Goal: Task Accomplishment & Management: Manage account settings

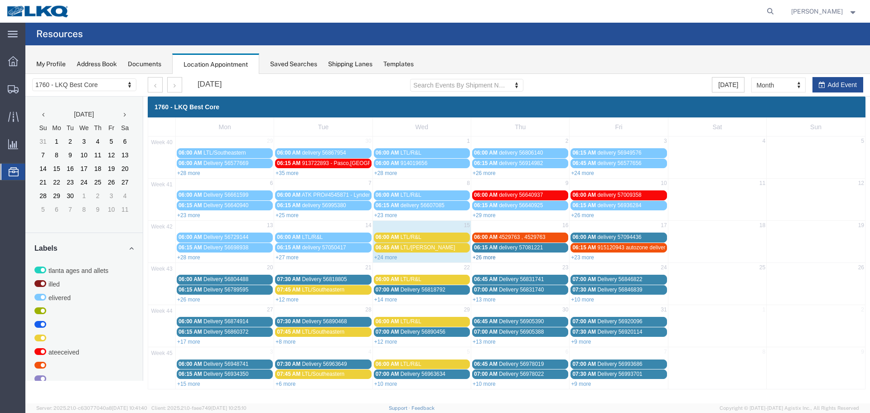
click at [489, 258] on link "+26 more" at bounding box center [483, 257] width 23 height 6
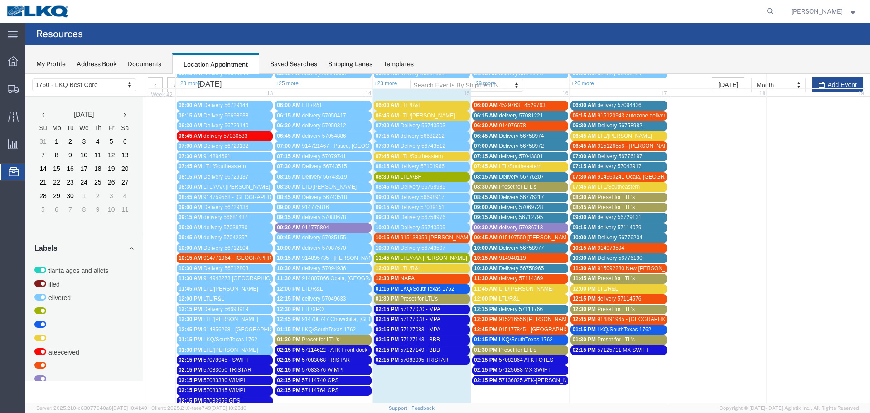
scroll to position [136, 0]
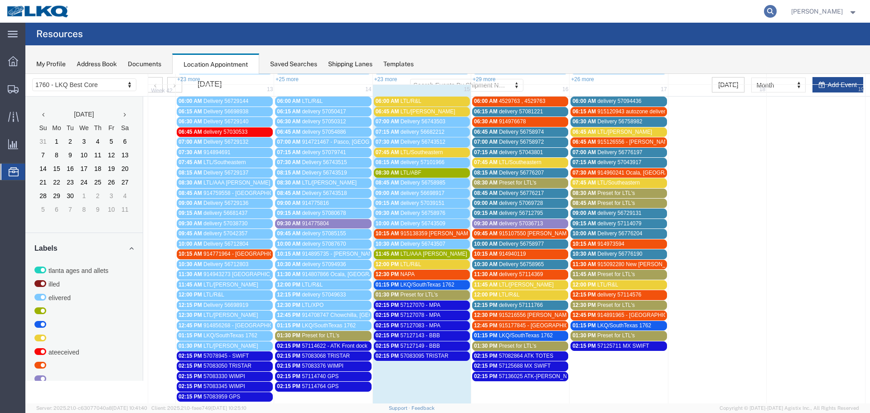
click at [776, 7] on icon at bounding box center [770, 11] width 13 height 13
click at [687, 12] on input "search" at bounding box center [625, 11] width 275 height 22
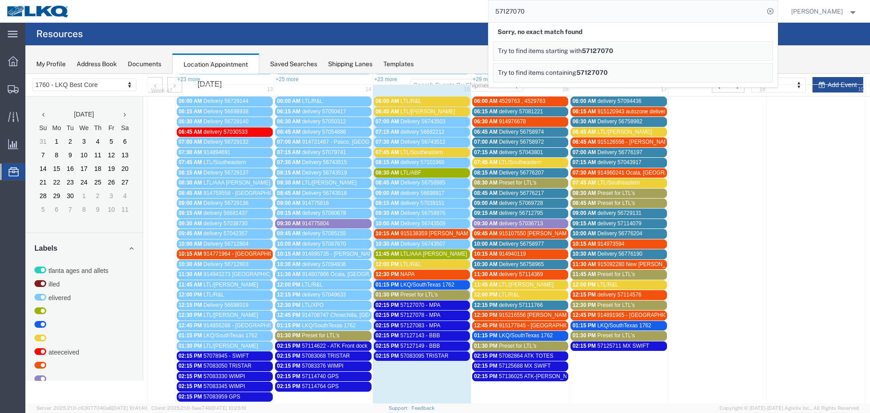
click at [526, 12] on input "57127070" at bounding box center [625, 11] width 275 height 22
click at [518, 12] on input "+57127070" at bounding box center [625, 11] width 275 height 22
type input "57127070"
click at [448, 4] on div "57127070 Sorry, no exact match found Try to find items starting with 57127070 T…" at bounding box center [426, 11] width 701 height 23
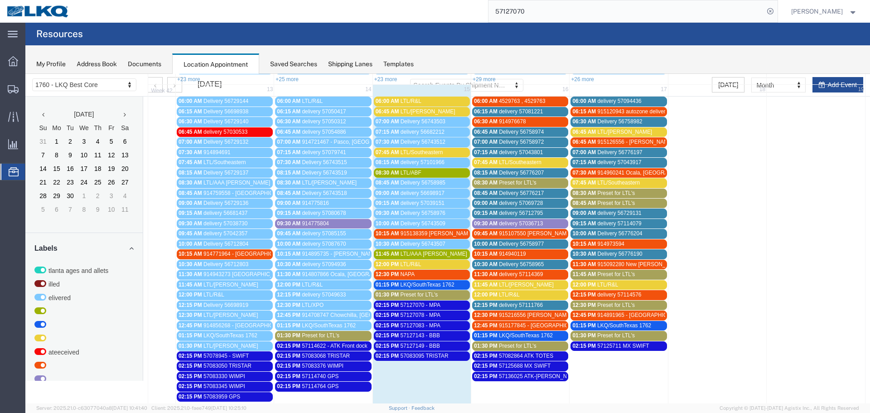
click at [531, 343] on span "Preset for LTL's" at bounding box center [518, 345] width 38 height 6
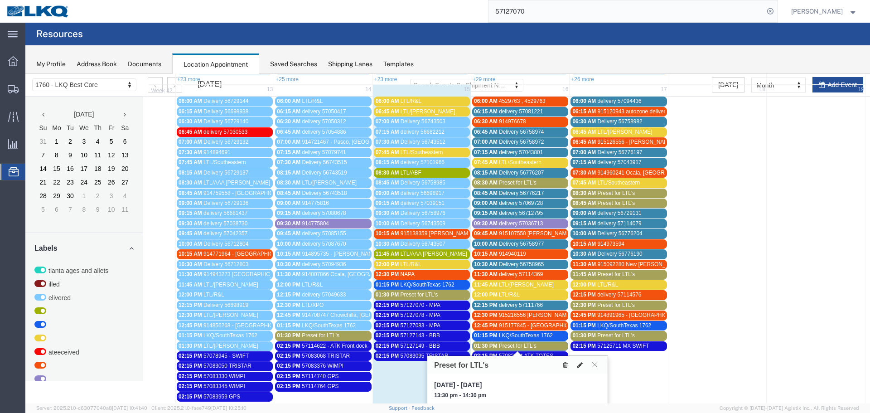
click at [578, 360] on button at bounding box center [580, 365] width 13 height 10
select select "1"
select select "420"
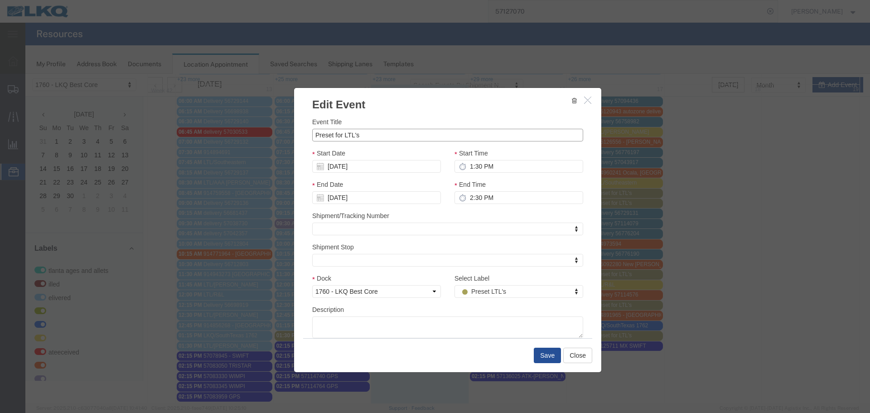
click at [347, 133] on input "Preset for LTL's" at bounding box center [447, 135] width 271 height 13
paste input ".PRO# 35126221"
type input "AAA [PERSON_NAME] .PRO# 35126221"
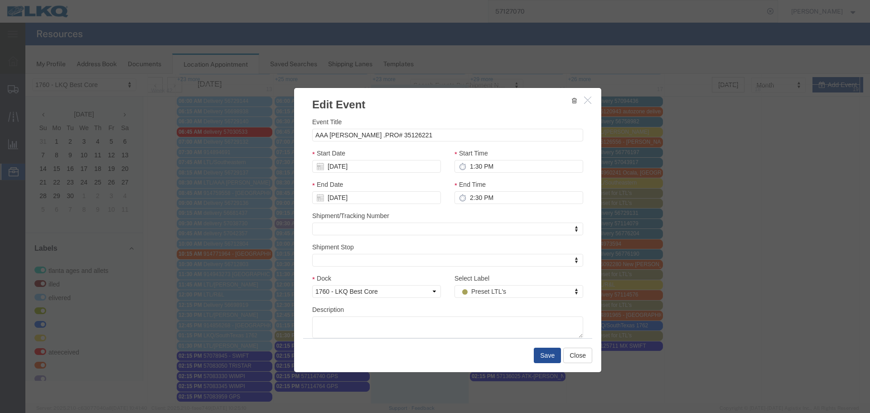
click at [420, 102] on h3 "Edit Event" at bounding box center [447, 100] width 307 height 24
click at [484, 193] on input "2:30 PM" at bounding box center [518, 197] width 129 height 13
type input "2:00 PM"
click at [484, 213] on div "Shipment/Tracking Number Shipment/Tracking Number Shipment/Tracking Number" at bounding box center [447, 223] width 271 height 24
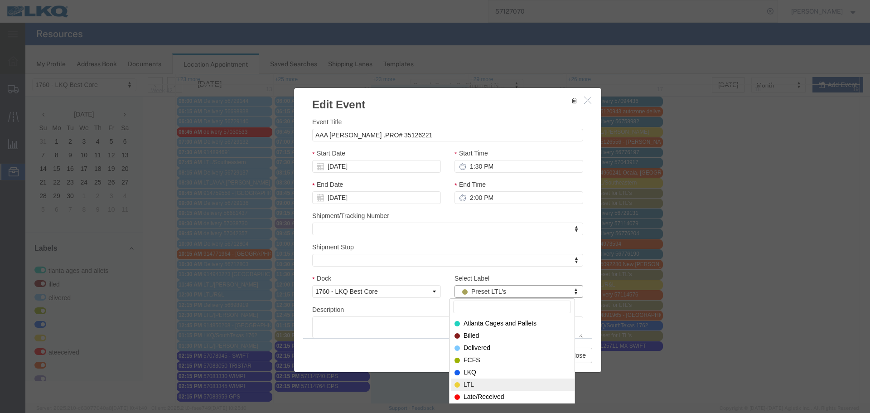
select select "25"
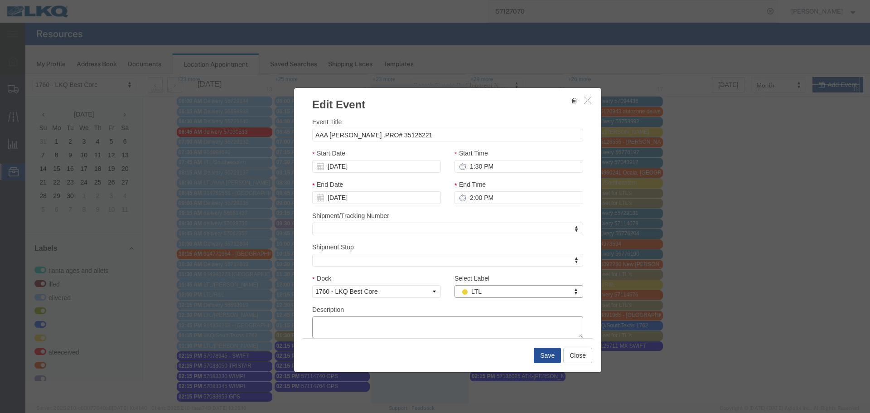
click at [445, 324] on textarea "Description" at bounding box center [447, 327] width 271 height 22
paste textarea ".PRO# 35126221"
type textarea ".PRO# 35126221"
click at [539, 359] on button "Save" at bounding box center [547, 354] width 27 height 15
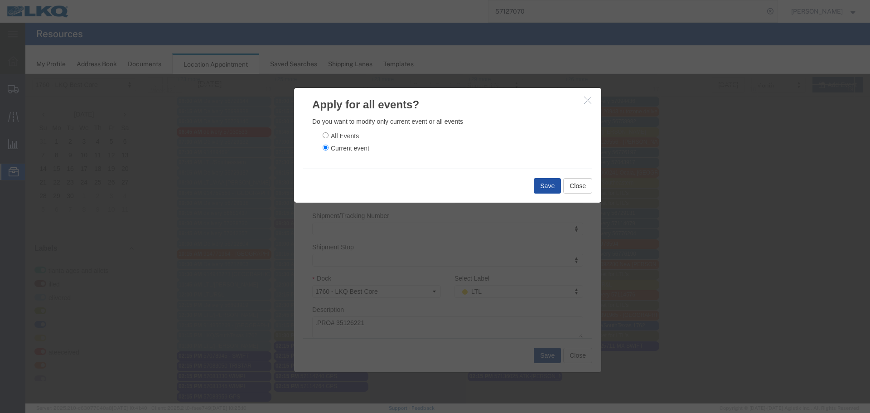
click at [538, 183] on button "Save" at bounding box center [547, 185] width 27 height 15
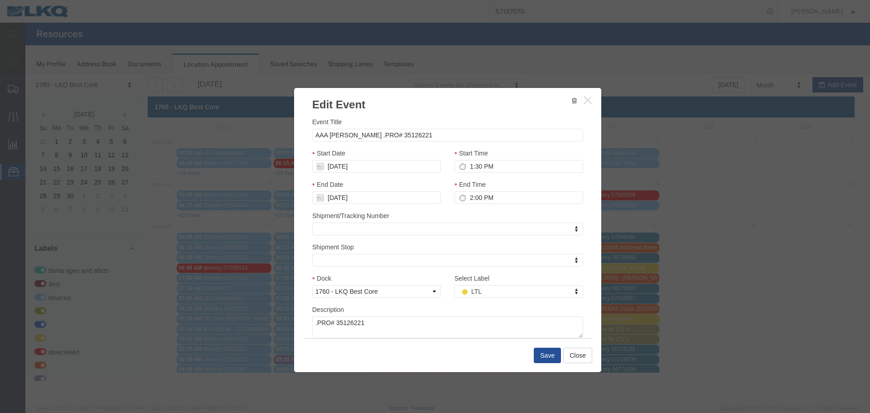
scroll to position [0, 0]
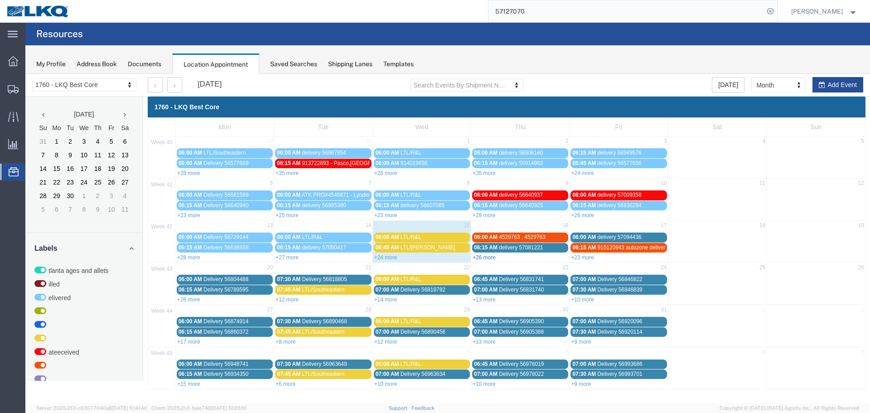
click at [490, 255] on link "+26 more" at bounding box center [483, 257] width 23 height 6
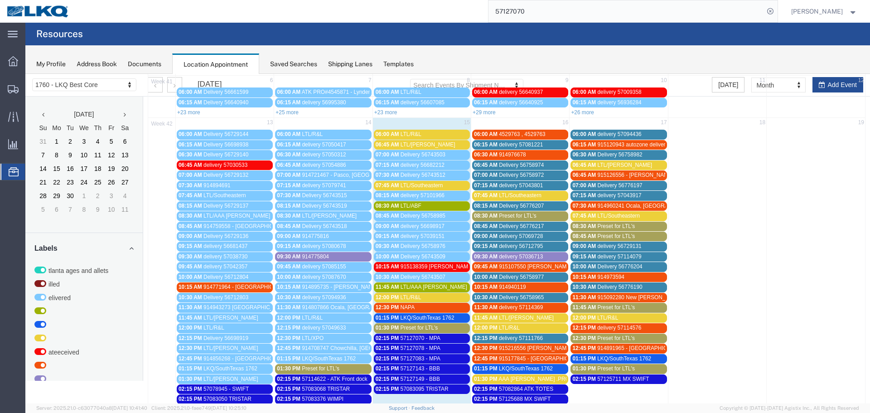
scroll to position [91, 0]
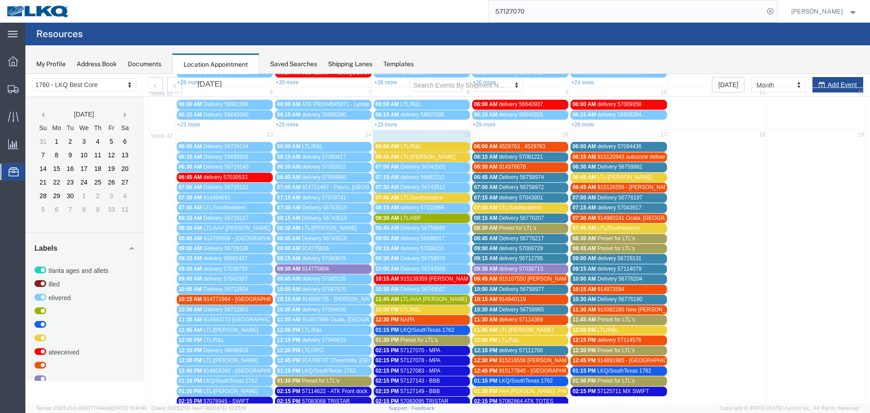
click at [499, 223] on link "08:30 AM Preset for LTL's" at bounding box center [520, 228] width 96 height 10
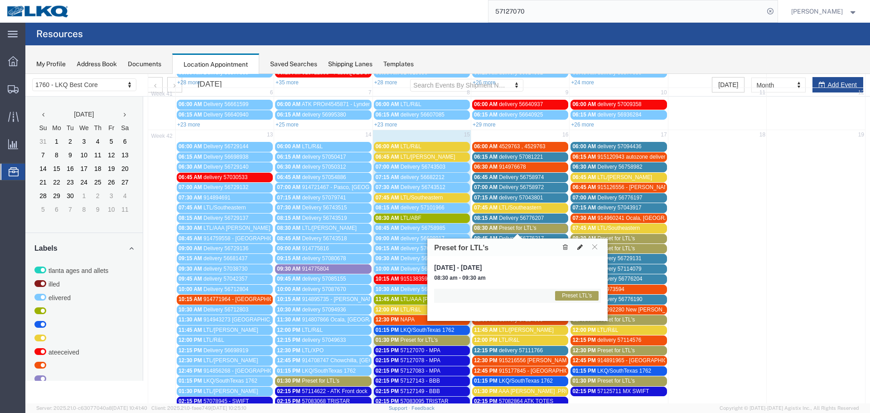
click at [580, 248] on icon at bounding box center [579, 247] width 5 height 6
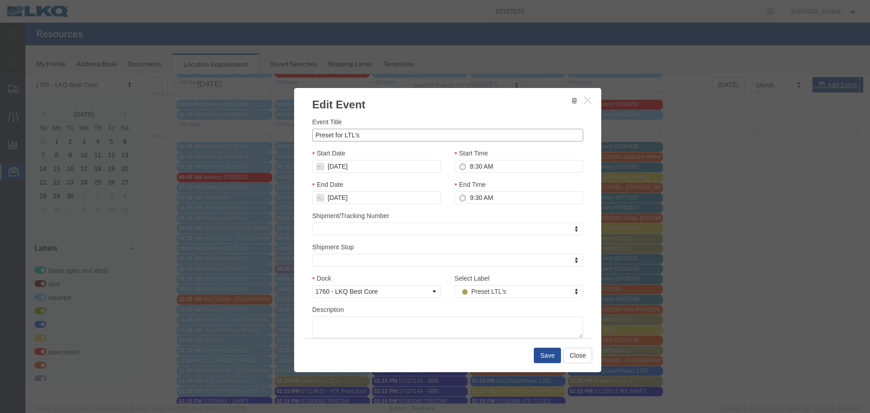
drag, startPoint x: 399, startPoint y: 141, endPoint x: 294, endPoint y: 142, distance: 105.1
click at [294, 142] on div "Event Title Preset for LTL's Start Date [DATE] Start Time 8:30 AM End Date [DAT…" at bounding box center [447, 225] width 307 height 226
type input "E"
type input "LTL/[PERSON_NAME]"
click at [407, 117] on div "Event Title LTL/[PERSON_NAME]" at bounding box center [447, 129] width 271 height 24
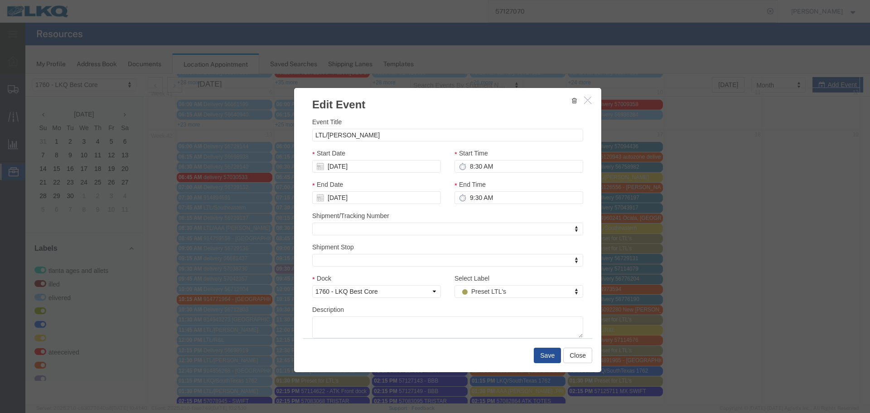
click at [484, 174] on div "Start Time 8:30 AM" at bounding box center [519, 163] width 142 height 31
click at [478, 200] on input "9:30 AM" at bounding box center [518, 197] width 129 height 13
type input "8:45 AM"
click at [485, 218] on div "Shipment/Tracking Number Shipment/Tracking Number Shipment/Tracking Number" at bounding box center [447, 223] width 271 height 24
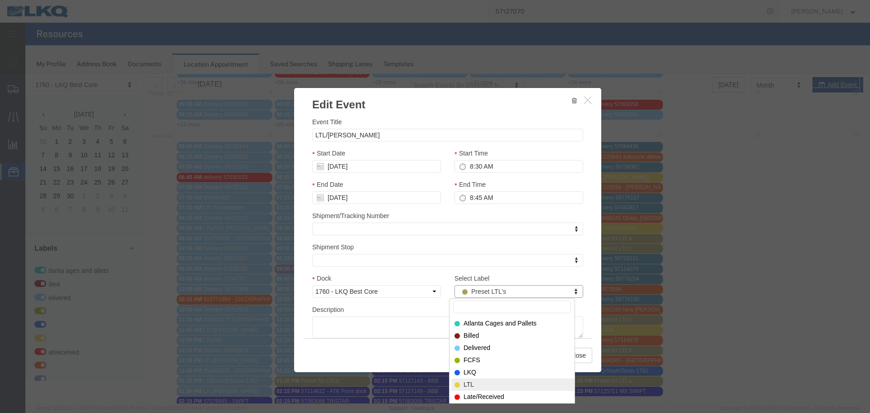
select select "25"
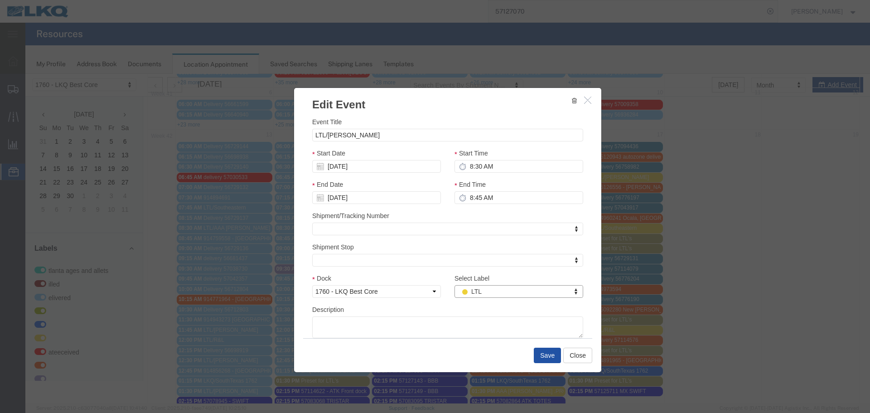
click at [548, 361] on button "Save" at bounding box center [547, 354] width 27 height 15
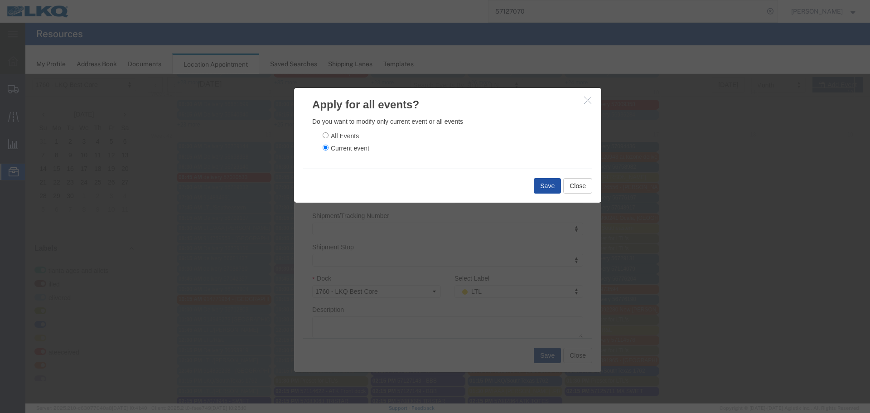
click at [549, 185] on button "Save" at bounding box center [547, 185] width 27 height 15
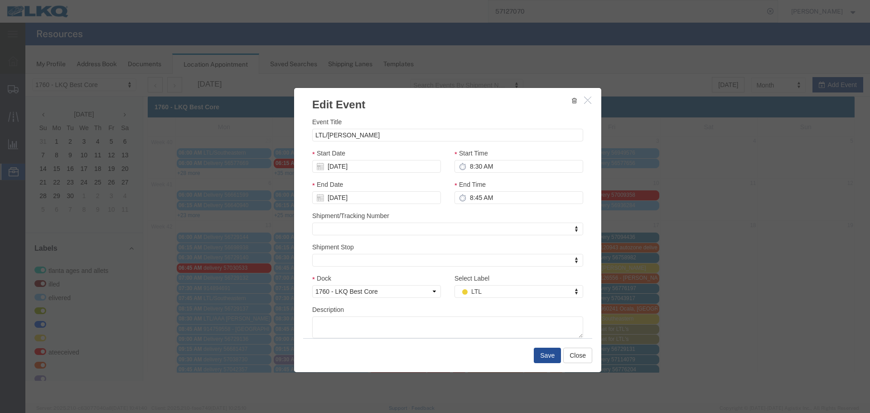
scroll to position [0, 0]
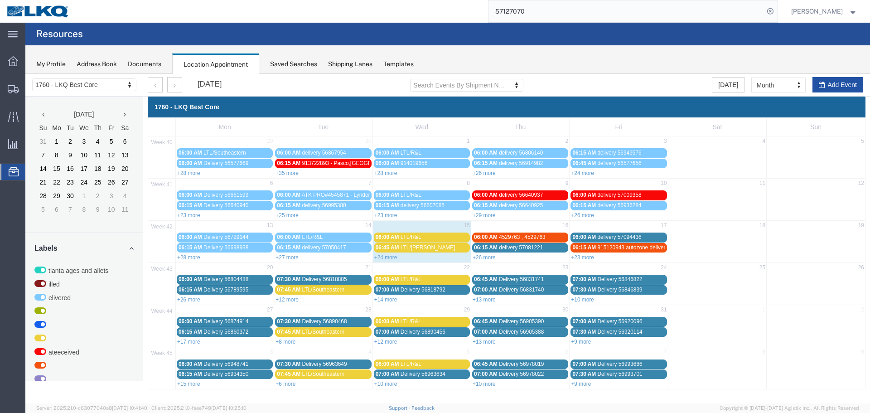
click at [827, 80] on button "Add Event" at bounding box center [837, 84] width 51 height 15
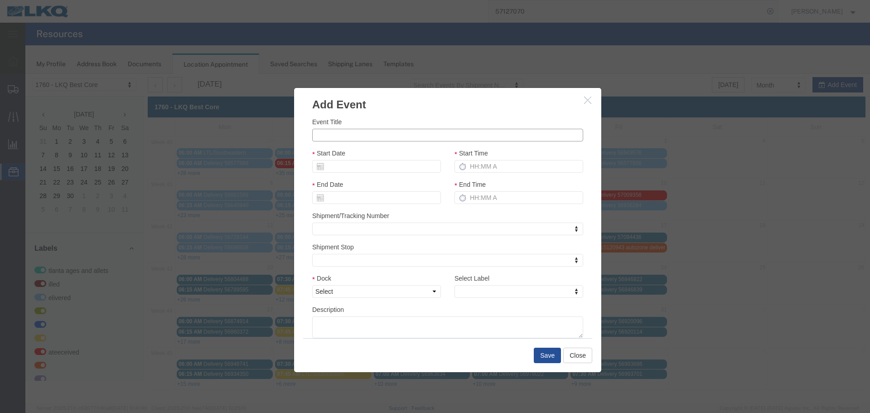
click at [448, 132] on input "Event Title" at bounding box center [447, 135] width 271 height 13
type input "57139978 GPS"
click at [466, 114] on div "Event Title 57139978 GPS Start Date Start Time End Date End Time Shipment/Track…" at bounding box center [447, 225] width 307 height 226
click at [368, 172] on input "Start Date" at bounding box center [376, 166] width 129 height 13
click at [333, 171] on input "Start Date" at bounding box center [376, 166] width 129 height 13
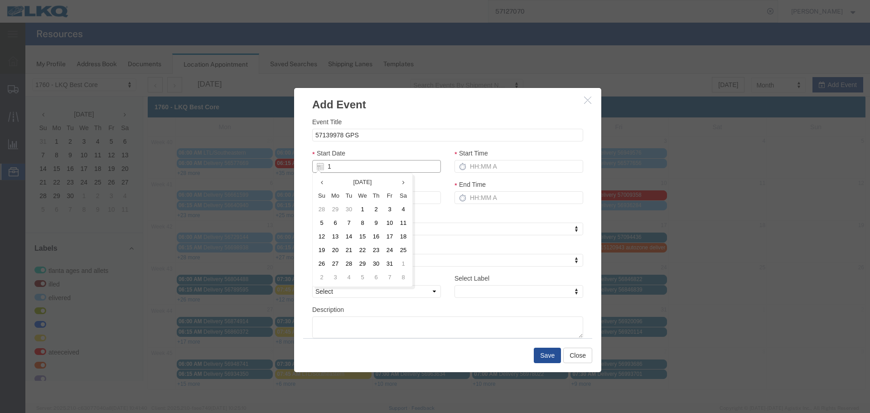
type input "10"
type input "[DATE]"
type input "10/16/2"
type input "[DATE]"
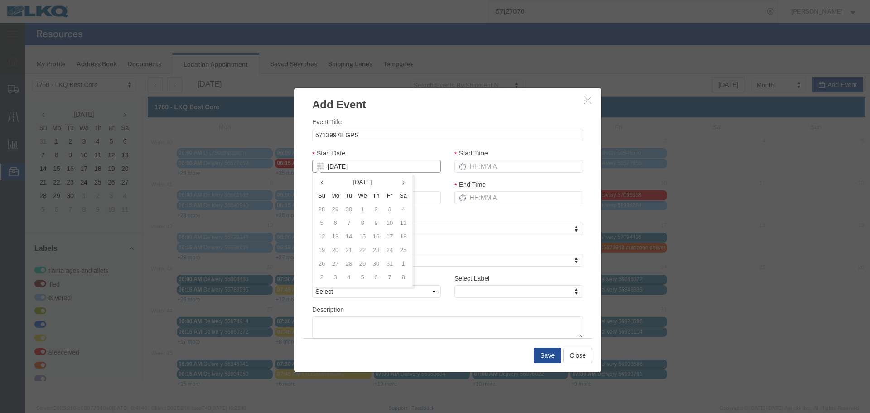
type input "[DATE]"
click at [358, 150] on div "Start Date [DATE]" at bounding box center [376, 160] width 129 height 24
click at [485, 175] on div "Start Time" at bounding box center [519, 163] width 142 height 31
click at [496, 167] on input "Start Time" at bounding box center [518, 166] width 129 height 13
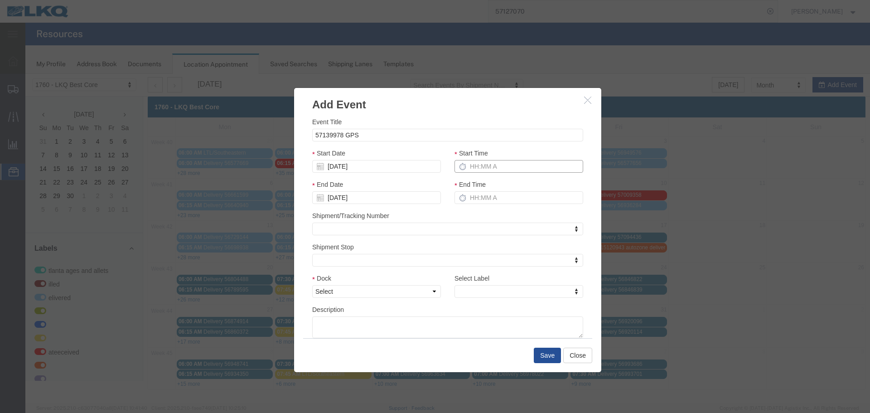
type input "2:15 PM"
click at [504, 202] on input "3:15 PM" at bounding box center [518, 197] width 129 height 13
type input "2:15 PM"
click at [399, 301] on div "Dock Select 1760 - LKQ Best Core 1760 - Outbound Loads" at bounding box center [376, 288] width 142 height 31
click at [400, 294] on select "Select 1760 - LKQ Best Core 1760 - Outbound Loads" at bounding box center [376, 291] width 129 height 13
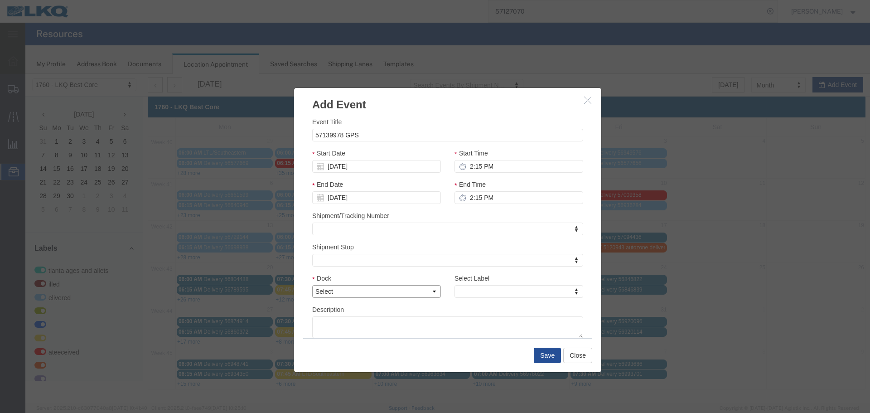
select select "1"
click at [312, 285] on select "Select 1760 - LKQ Best Core 1760 - Outbound Loads" at bounding box center [376, 291] width 129 height 13
click at [469, 283] on div "Select Label Select Label Select Label Atlanta Cages and Pallets Billed Deliver…" at bounding box center [518, 285] width 129 height 24
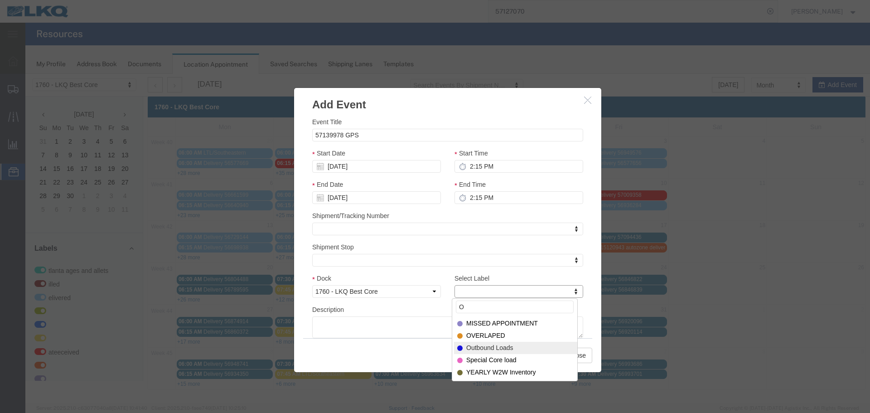
type input "O"
select select "80"
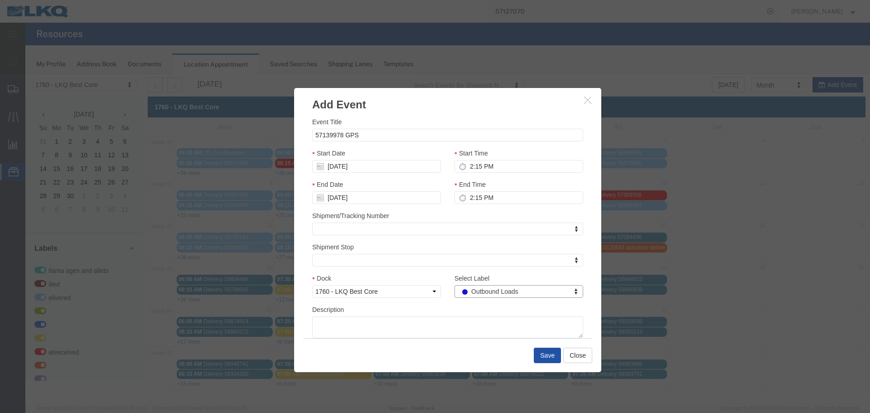
click at [549, 355] on button "Save" at bounding box center [547, 354] width 27 height 15
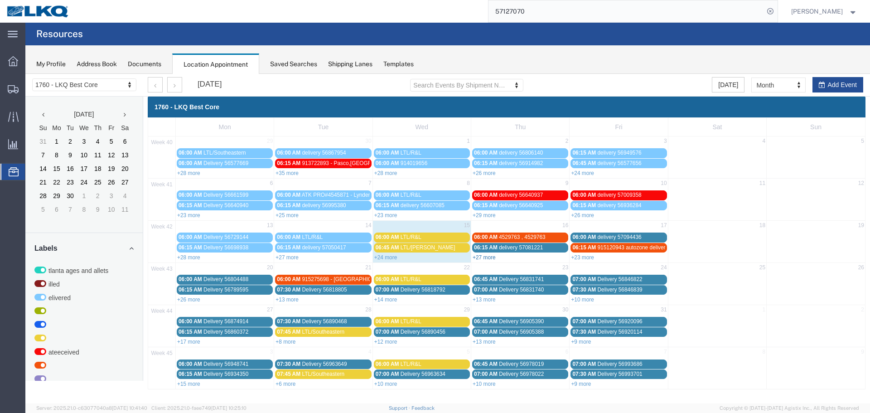
click at [487, 255] on link "+27 more" at bounding box center [483, 257] width 23 height 6
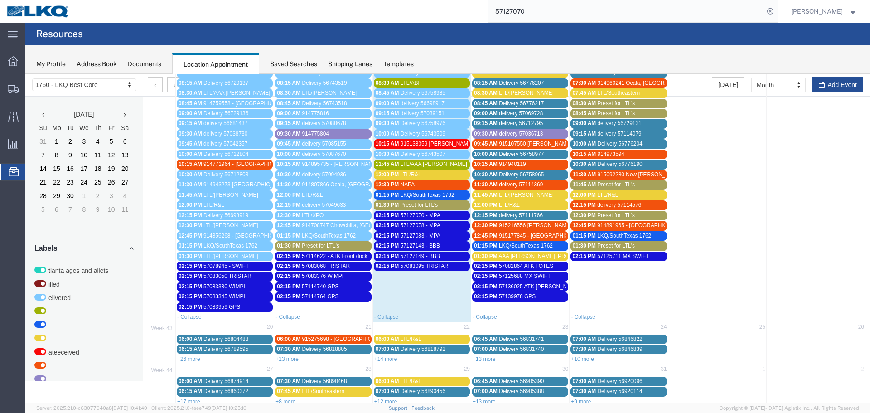
scroll to position [227, 0]
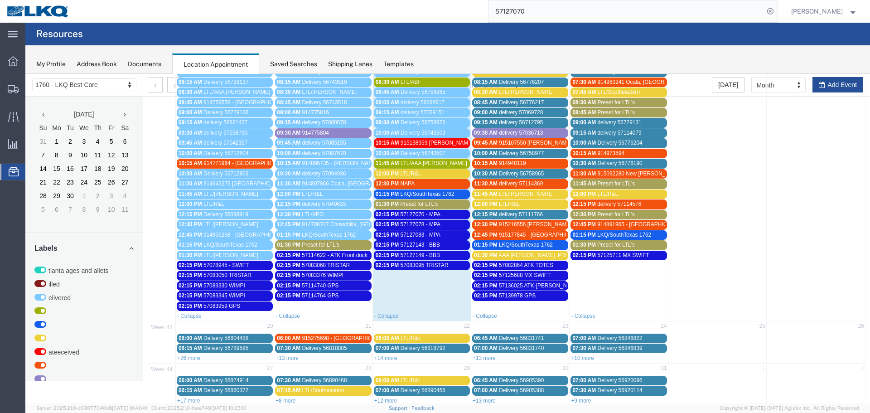
click at [824, 87] on td at bounding box center [815, 158] width 98 height 306
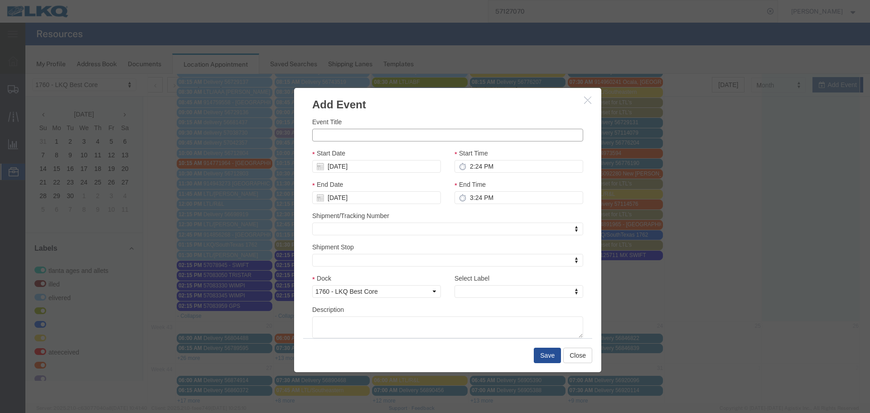
click at [379, 141] on input "Event Title" at bounding box center [447, 135] width 271 height 13
type input "57128112 GPS"
click at [399, 117] on div "Event Title 57128112 GPS" at bounding box center [447, 129] width 271 height 24
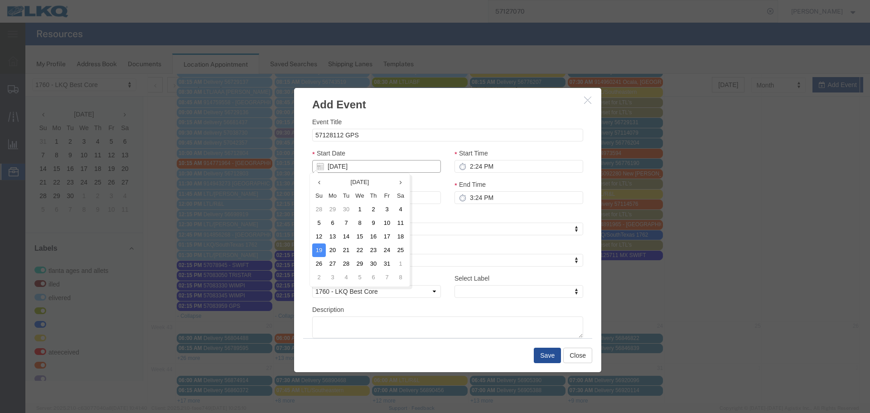
click at [356, 168] on input "[DATE]" at bounding box center [376, 166] width 129 height 13
click at [339, 169] on input "[DATE]" at bounding box center [376, 166] width 129 height 13
type input "10"
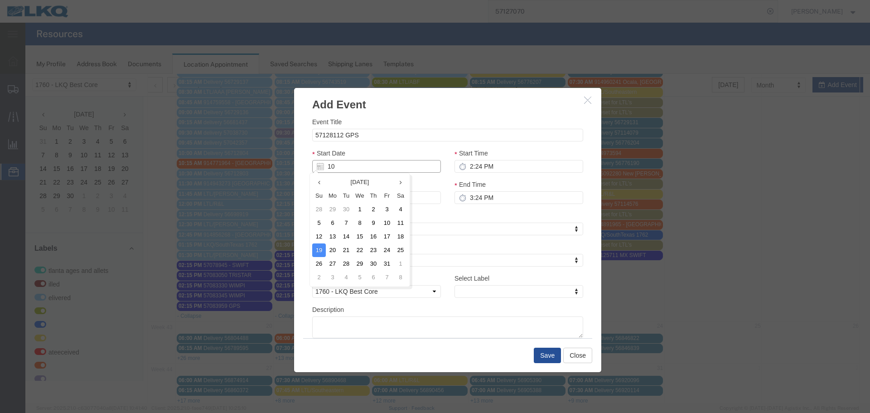
type input "[DATE]"
type input "10/16/2"
type input "[DATE]"
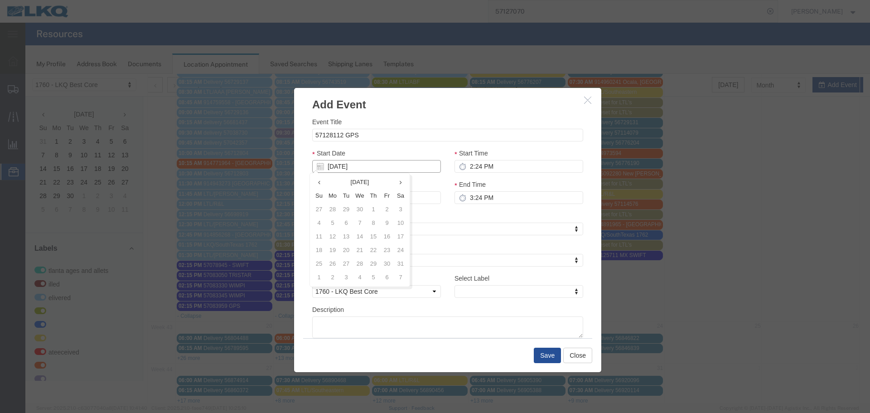
type input "[DATE]"
click at [379, 146] on div "Event Title 57128112 GPS Start Date [DATE] Start Time 2:24 PM End Date [DATE] E…" at bounding box center [447, 227] width 271 height 221
click at [477, 168] on input "2:24 PM" at bounding box center [518, 166] width 129 height 13
type input "2:15 PM"
click at [472, 198] on input "3:15 PM" at bounding box center [518, 197] width 129 height 13
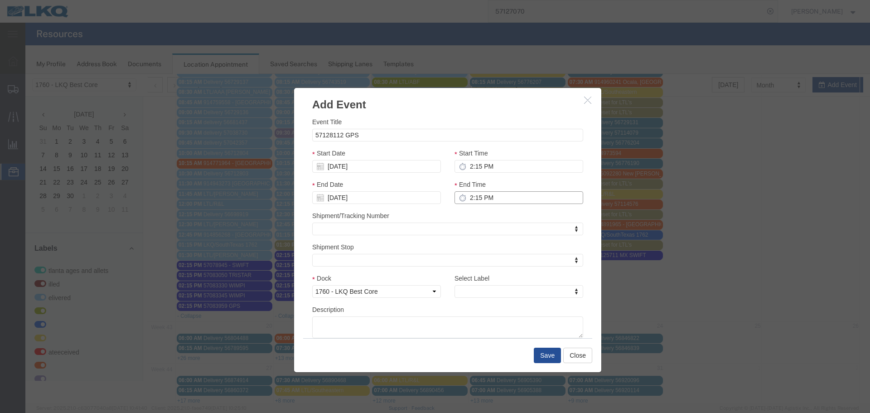
type input "2:15 PM"
click at [487, 215] on div "Shipment/Tracking Number Shipment/Tracking Number Shipment/Tracking Number" at bounding box center [447, 223] width 271 height 24
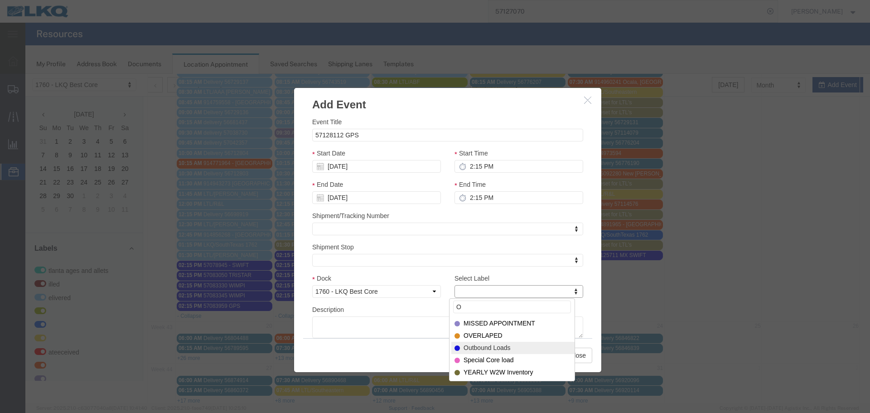
type input "O"
select select "80"
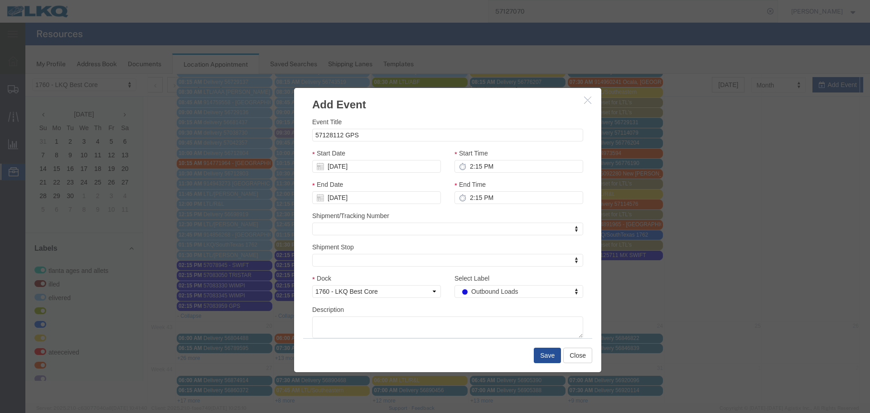
click at [456, 309] on div "Description" at bounding box center [447, 321] width 271 height 34
click at [541, 354] on button "Save" at bounding box center [547, 354] width 27 height 15
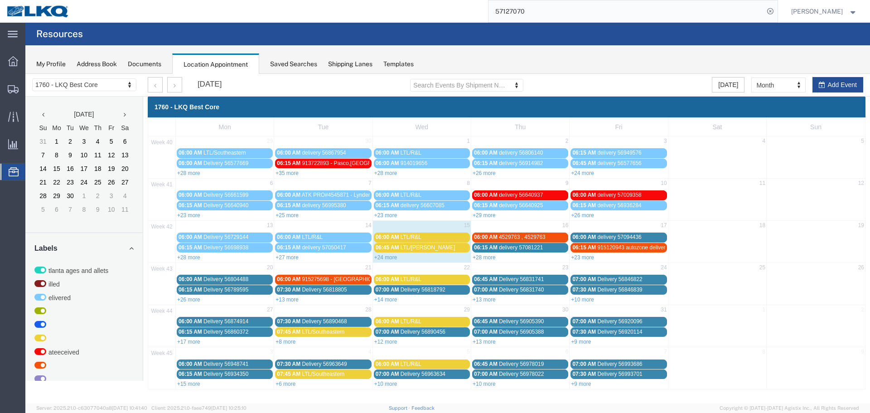
scroll to position [0, 0]
click at [493, 258] on link "+28 more" at bounding box center [483, 257] width 23 height 6
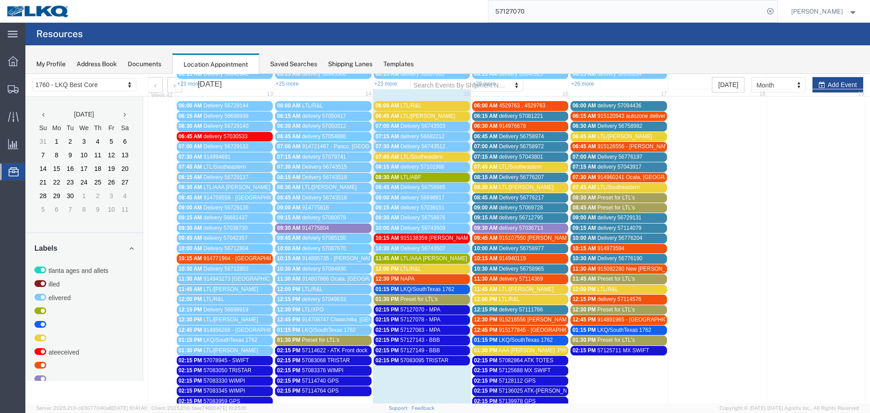
scroll to position [136, 0]
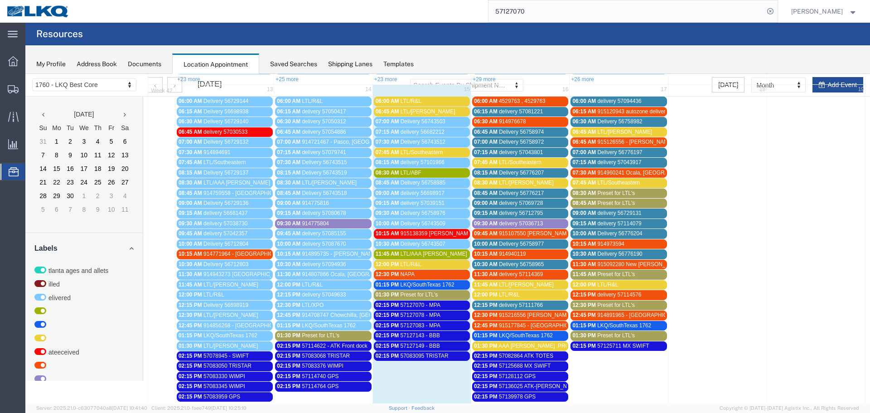
click at [405, 98] on span "LTL/R&L" at bounding box center [410, 101] width 21 height 6
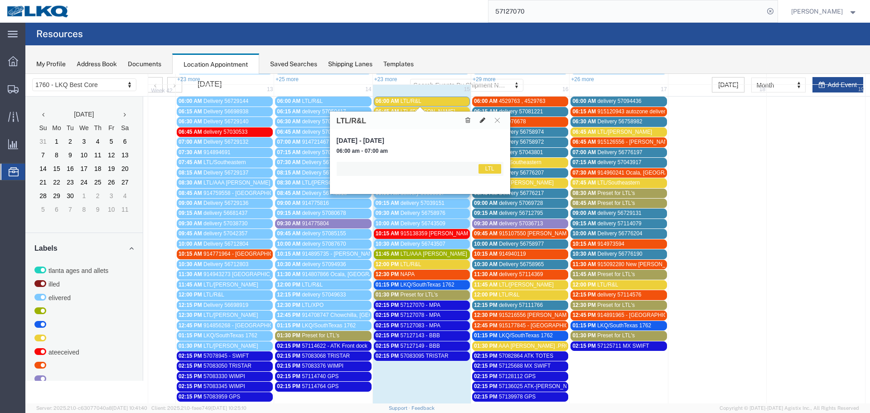
click at [485, 121] on icon at bounding box center [482, 120] width 5 height 6
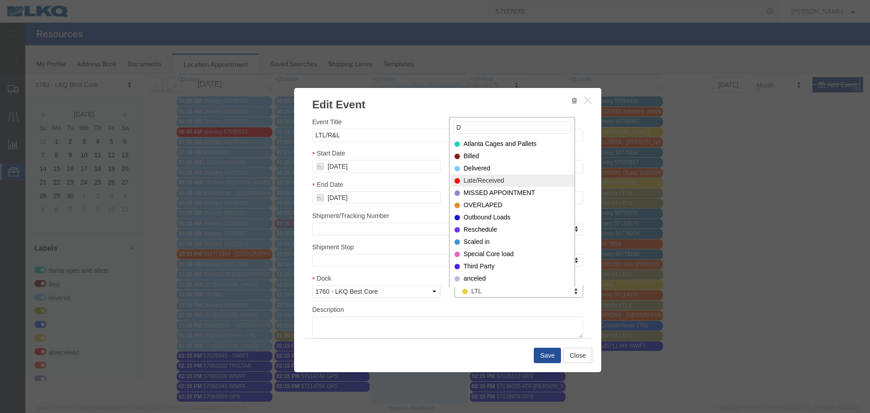
type input "D"
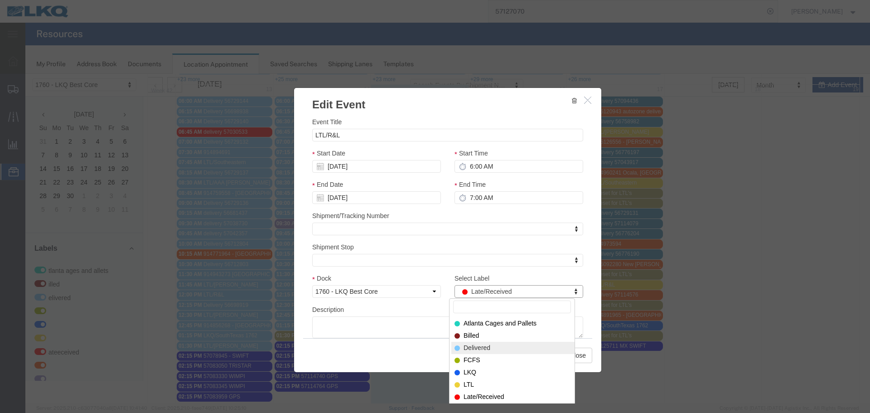
select select "40"
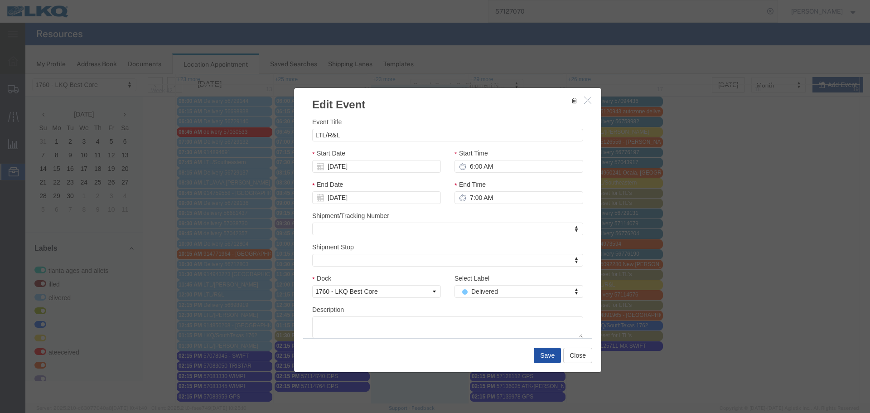
click at [547, 359] on button "Save" at bounding box center [547, 354] width 27 height 15
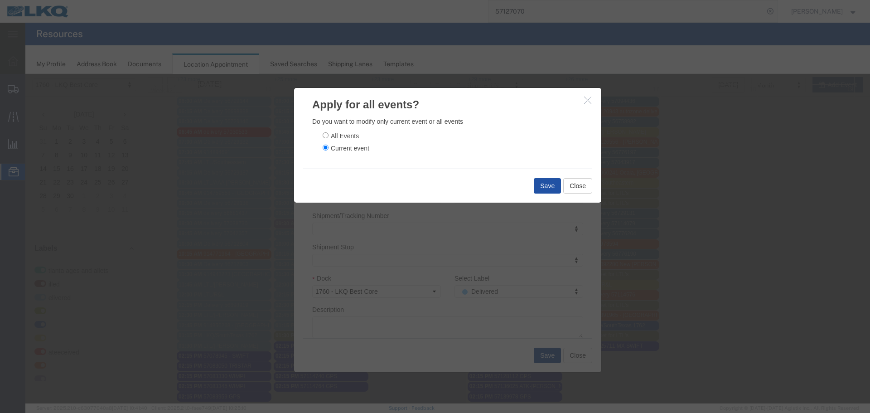
click at [550, 187] on button "Save" at bounding box center [547, 185] width 27 height 15
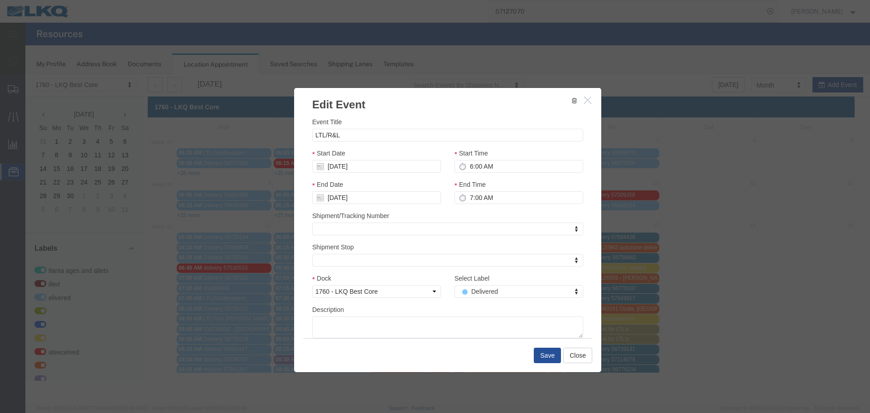
scroll to position [0, 0]
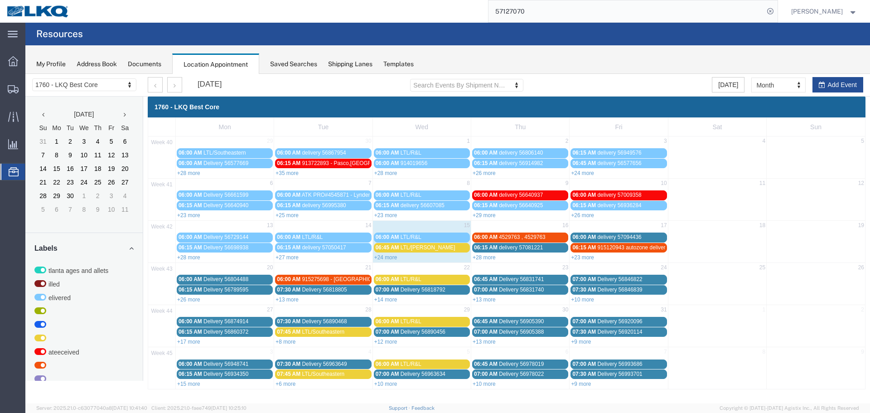
click at [389, 252] on link "06:45 AM LTL/[PERSON_NAME]" at bounding box center [422, 248] width 96 height 10
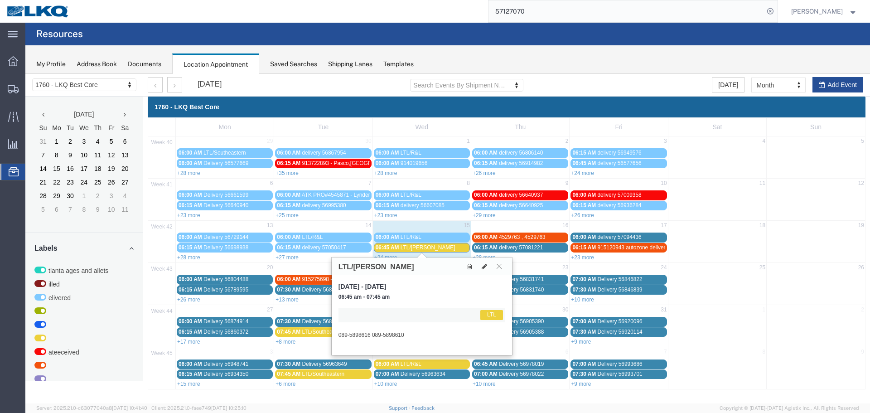
click at [503, 267] on button at bounding box center [499, 266] width 12 height 9
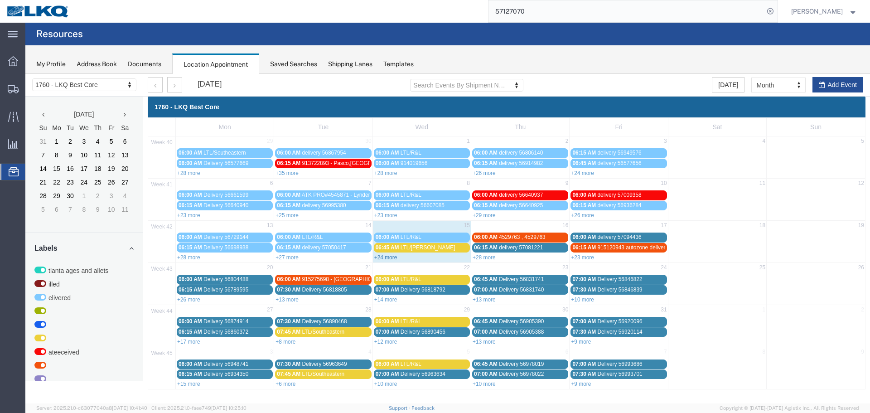
click at [387, 256] on link "+24 more" at bounding box center [385, 257] width 23 height 6
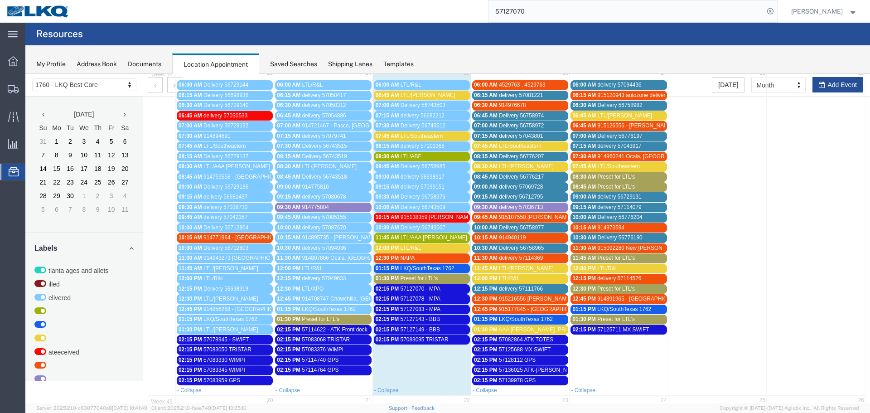
scroll to position [136, 0]
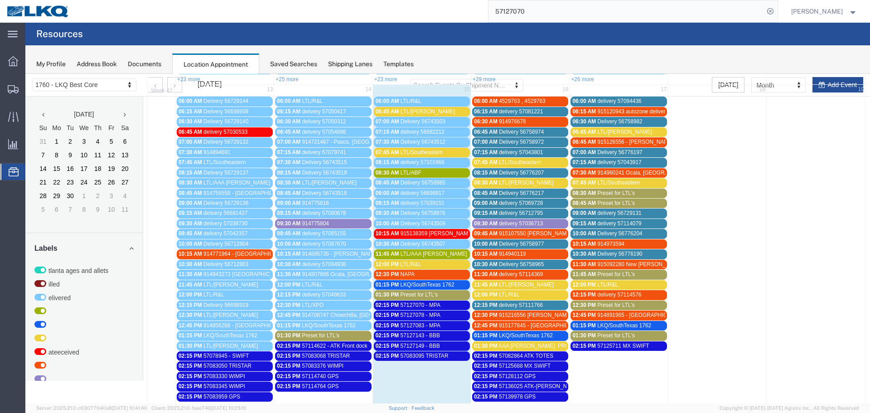
click at [405, 149] on span "LTL/Southeastern" at bounding box center [421, 152] width 43 height 6
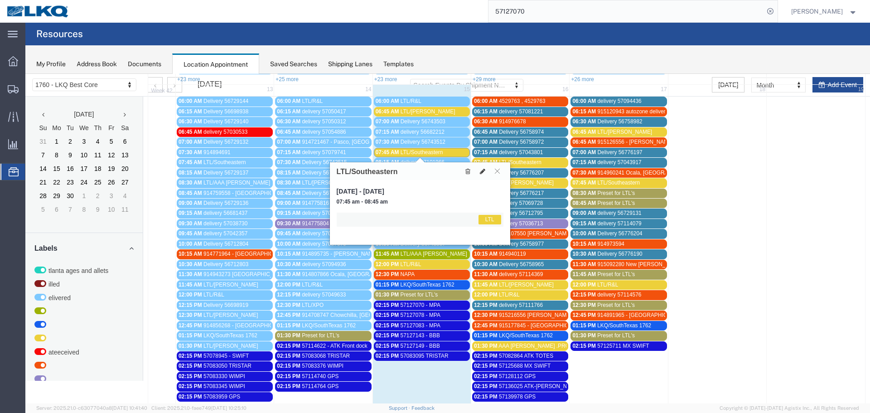
click at [483, 173] on icon at bounding box center [482, 171] width 5 height 6
select select "1"
select select "25"
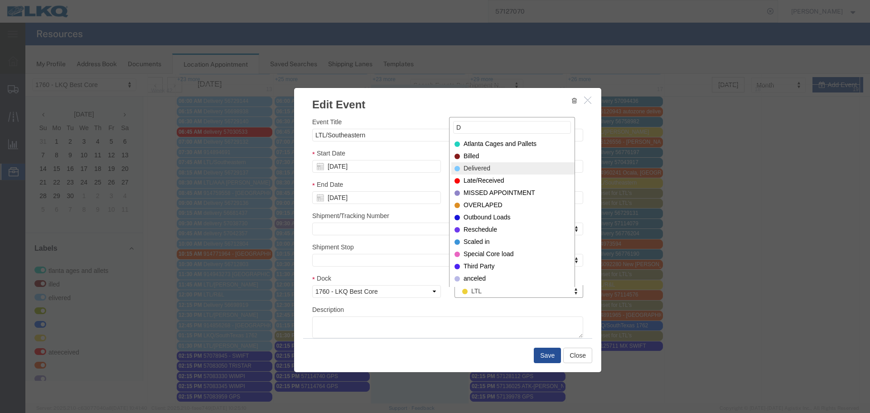
type input "D"
select select "40"
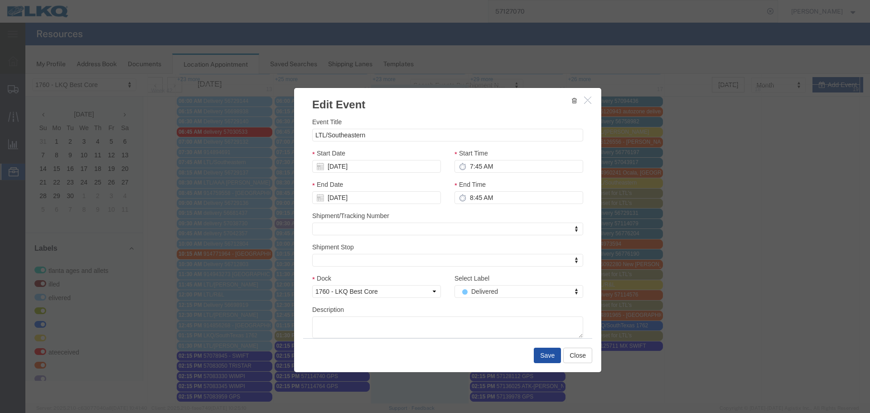
click at [547, 354] on button "Save" at bounding box center [547, 354] width 27 height 15
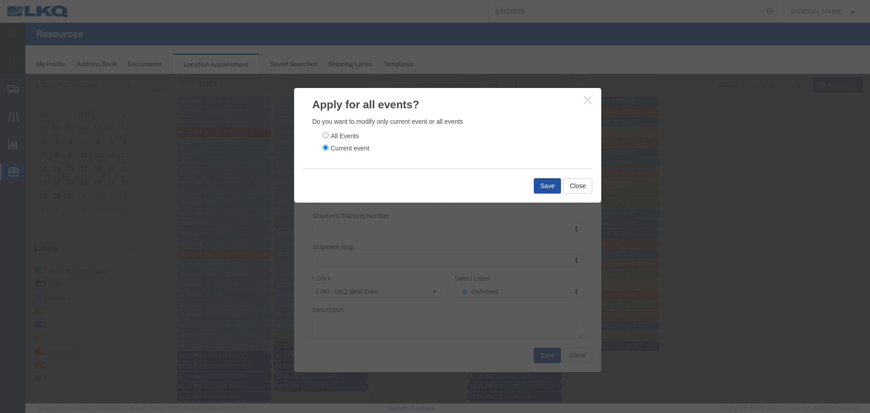
click at [538, 188] on button "Save" at bounding box center [547, 185] width 27 height 15
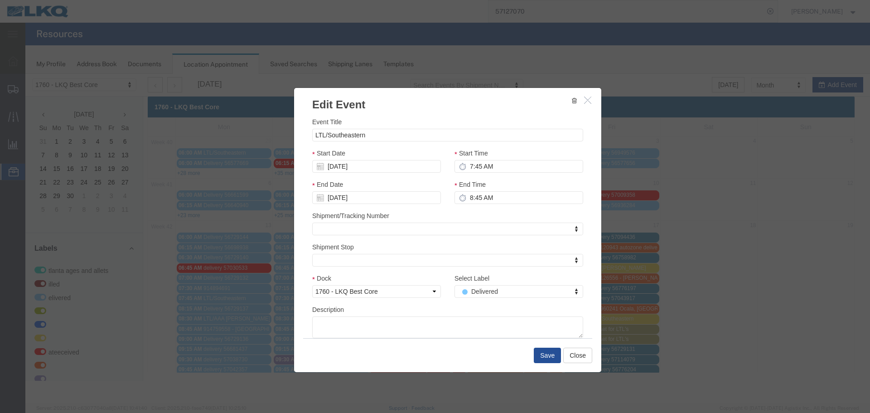
scroll to position [0, 0]
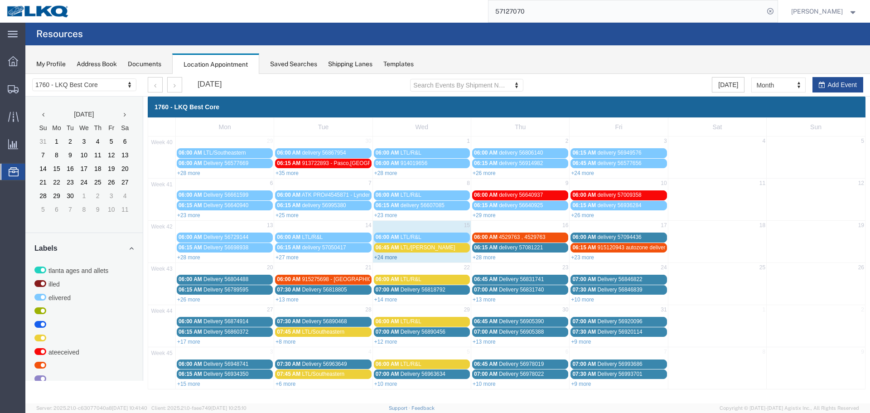
click at [385, 259] on link "+24 more" at bounding box center [385, 257] width 23 height 6
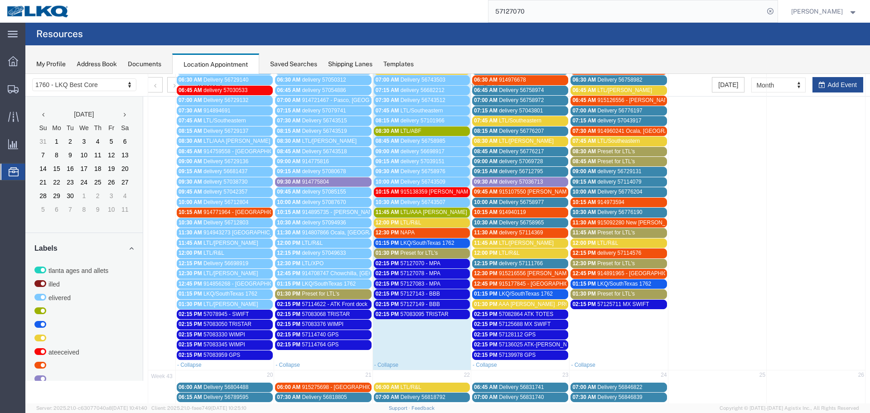
scroll to position [181, 0]
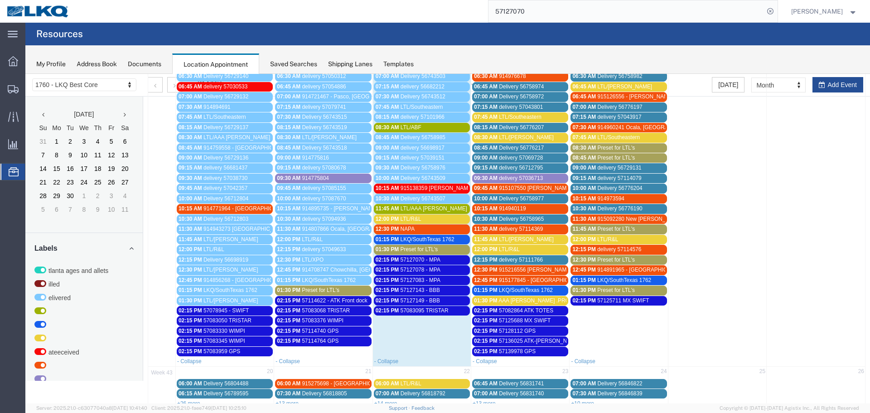
click at [429, 124] on div "08:30 AM LTL/ABF" at bounding box center [422, 127] width 92 height 7
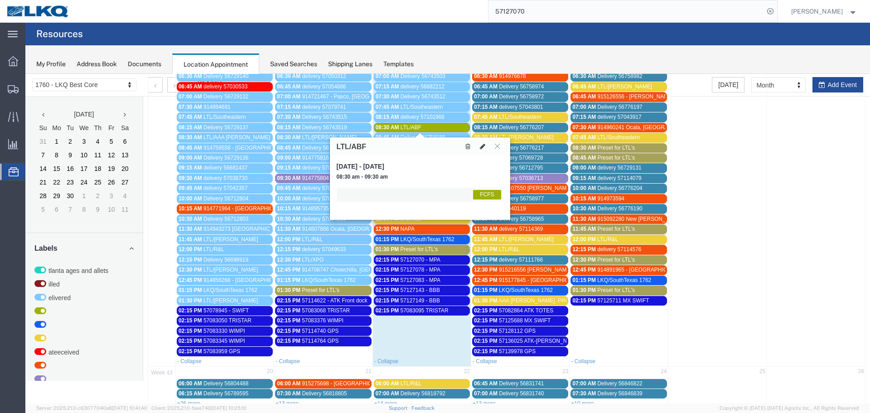
click at [482, 150] on button at bounding box center [482, 146] width 13 height 10
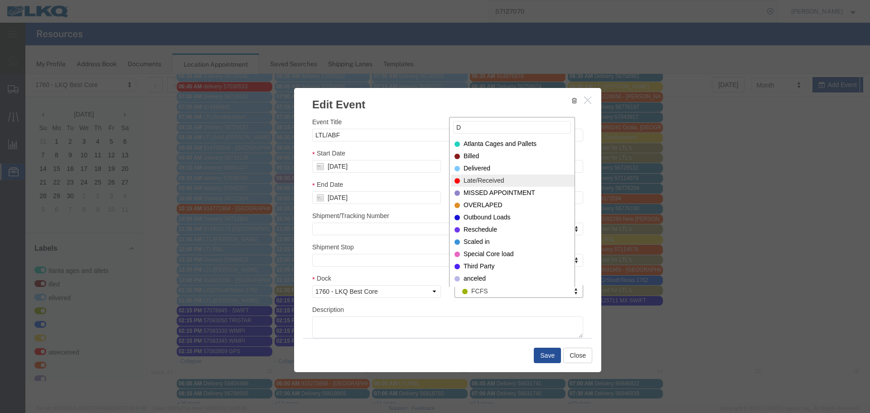
type input "D"
select select "40"
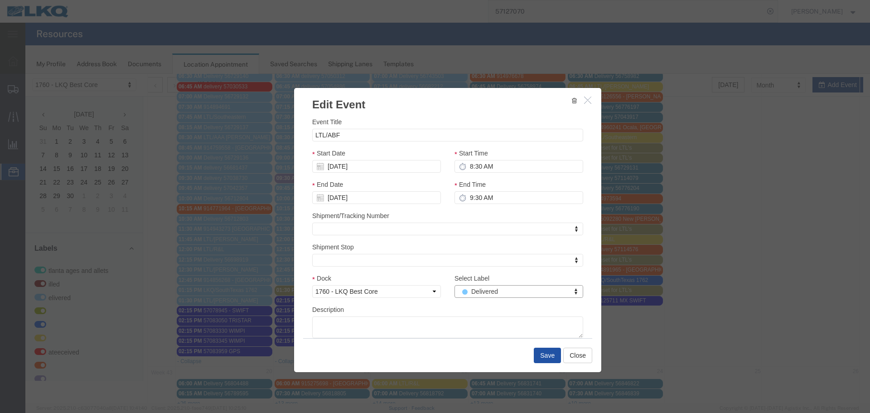
click at [541, 358] on button "Save" at bounding box center [547, 354] width 27 height 15
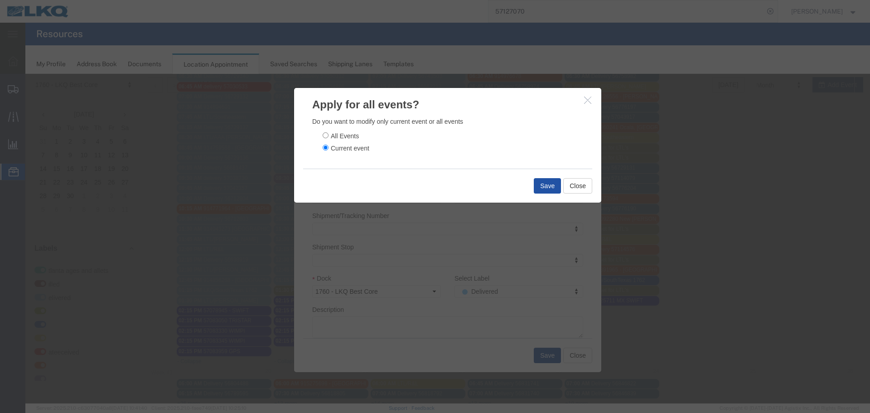
click at [541, 180] on button "Save" at bounding box center [547, 185] width 27 height 15
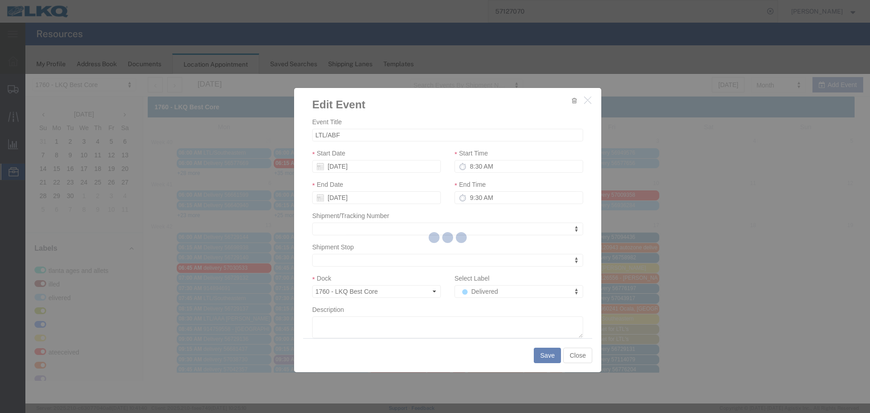
scroll to position [0, 0]
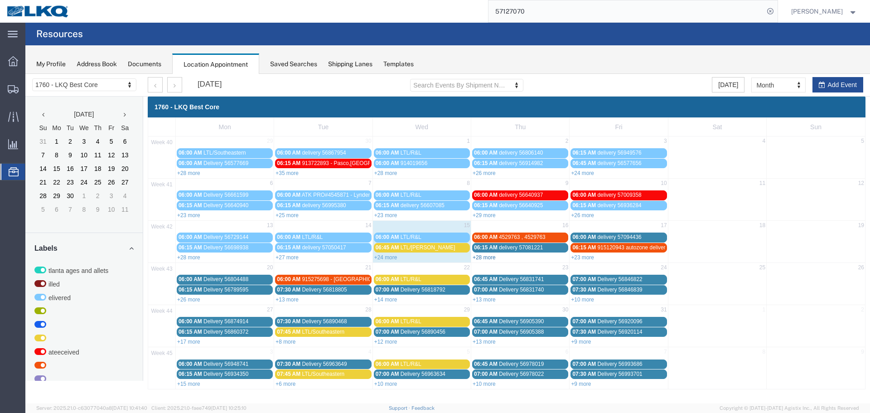
click at [486, 258] on link "+28 more" at bounding box center [483, 257] width 23 height 6
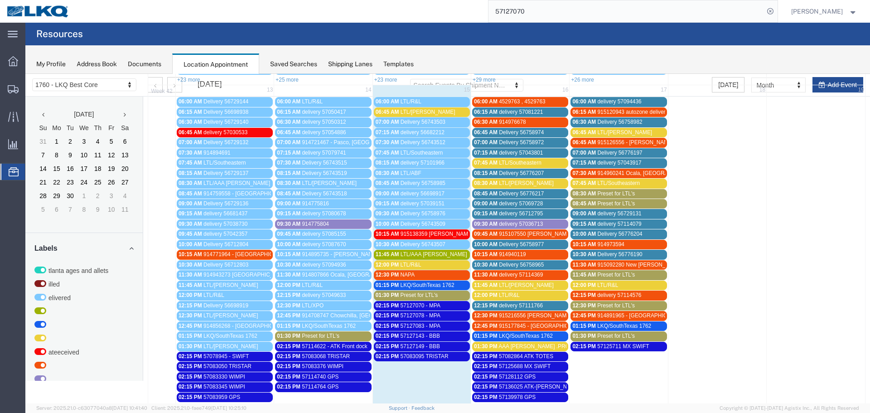
scroll to position [136, 0]
click at [429, 252] on span "LTL/AAA [PERSON_NAME]" at bounding box center [433, 254] width 67 height 6
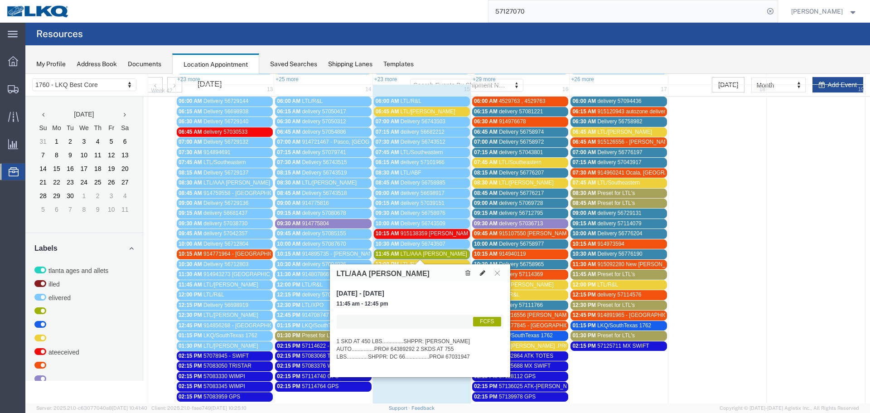
click at [481, 274] on icon at bounding box center [482, 273] width 5 height 6
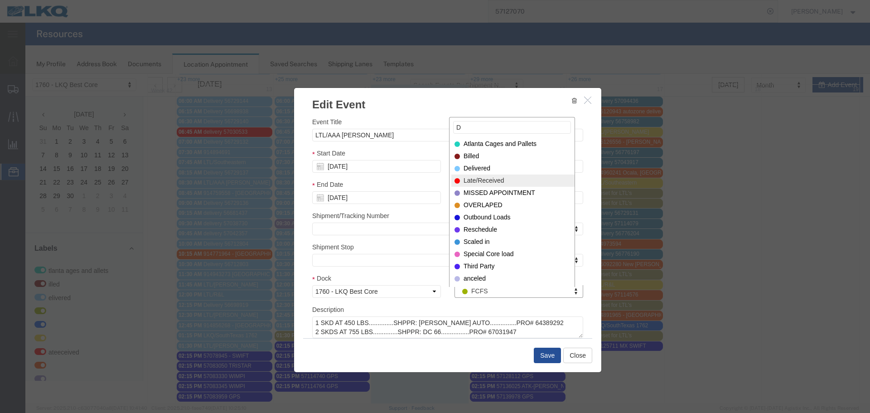
type input "D"
select select "40"
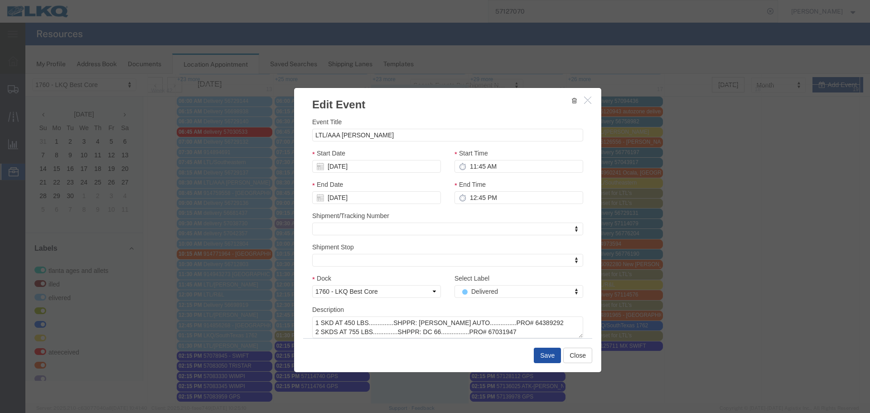
click at [541, 354] on button "Save" at bounding box center [547, 354] width 27 height 15
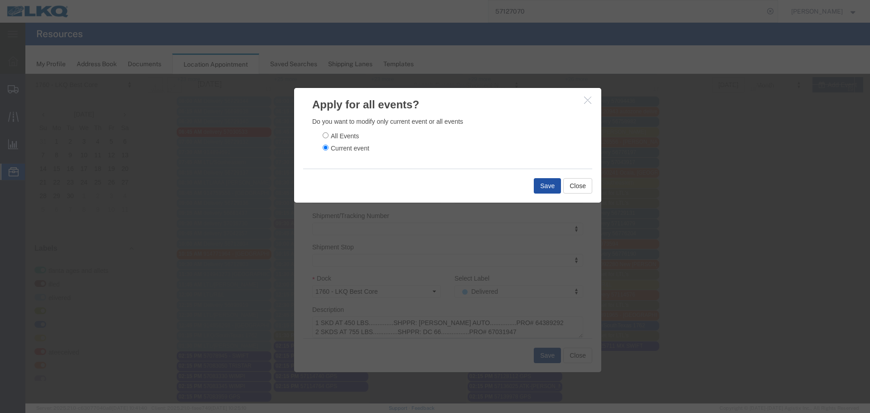
click at [540, 188] on button "Save" at bounding box center [547, 185] width 27 height 15
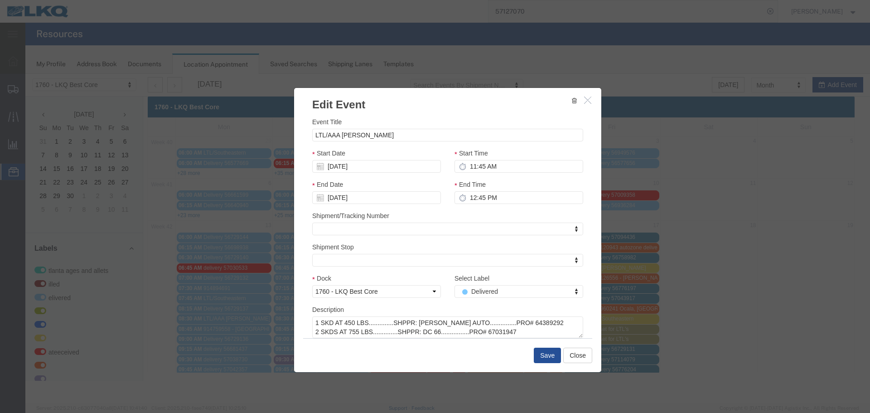
scroll to position [0, 0]
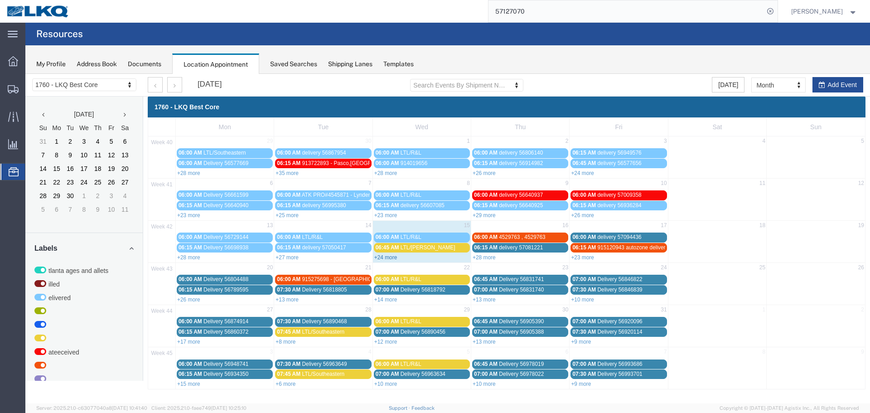
click at [379, 259] on link "+24 more" at bounding box center [385, 257] width 23 height 6
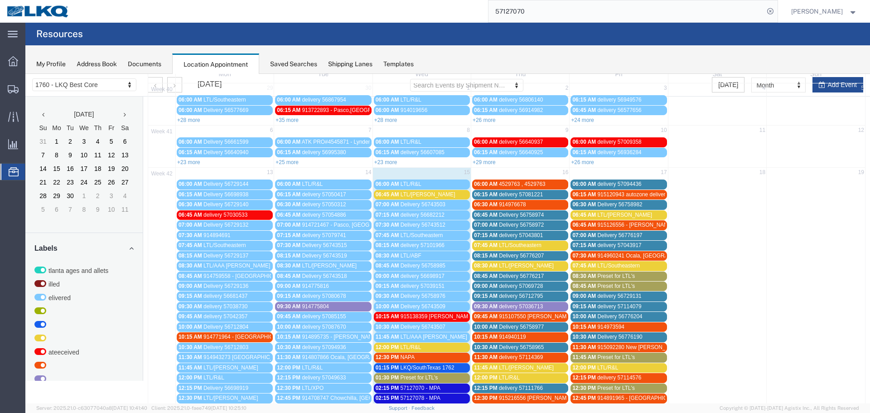
scroll to position [227, 0]
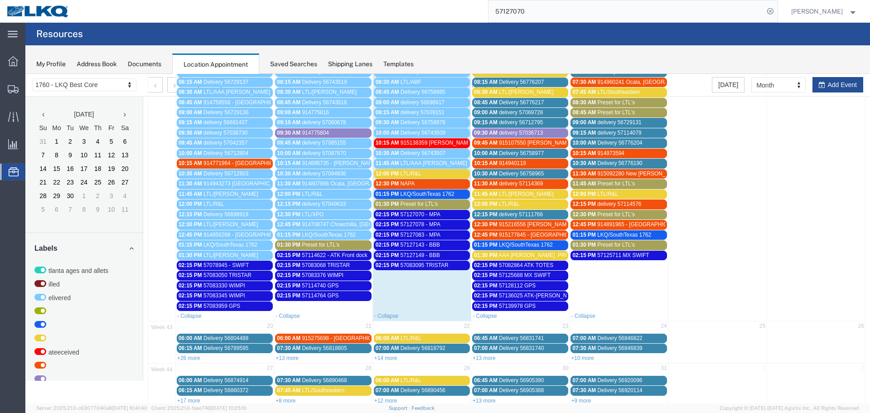
click at [405, 174] on span "LTL/R&L" at bounding box center [410, 173] width 21 height 6
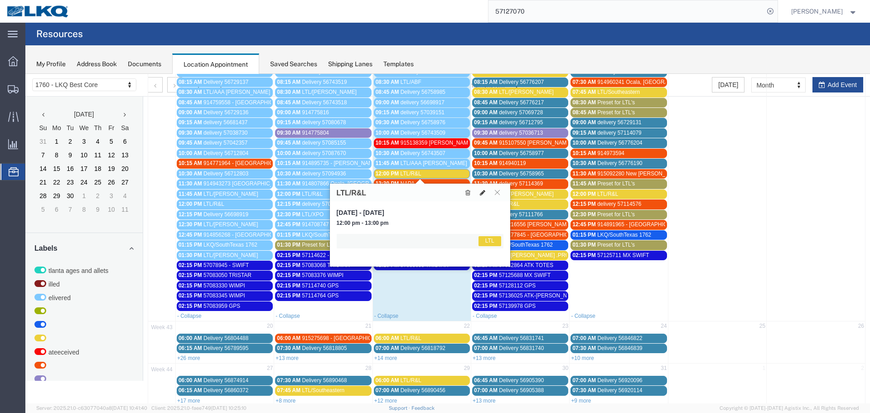
click at [478, 192] on button at bounding box center [482, 193] width 13 height 10
select select "1"
select select "25"
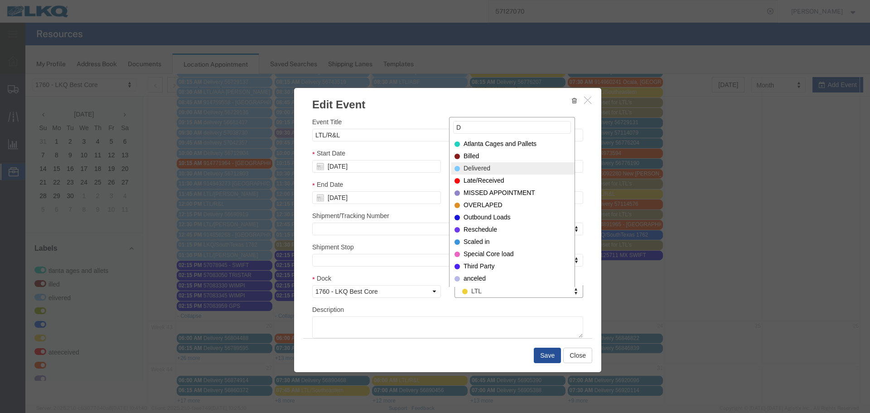
type input "D"
select select "40"
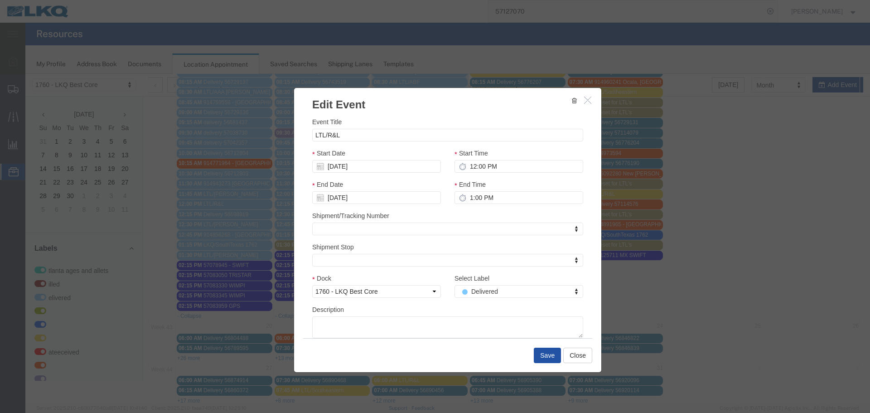
click at [542, 358] on button "Save" at bounding box center [547, 354] width 27 height 15
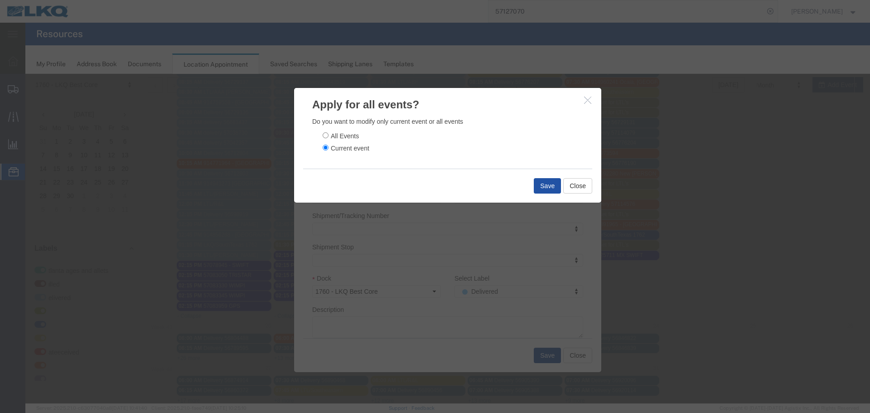
click at [541, 188] on button "Save" at bounding box center [547, 185] width 27 height 15
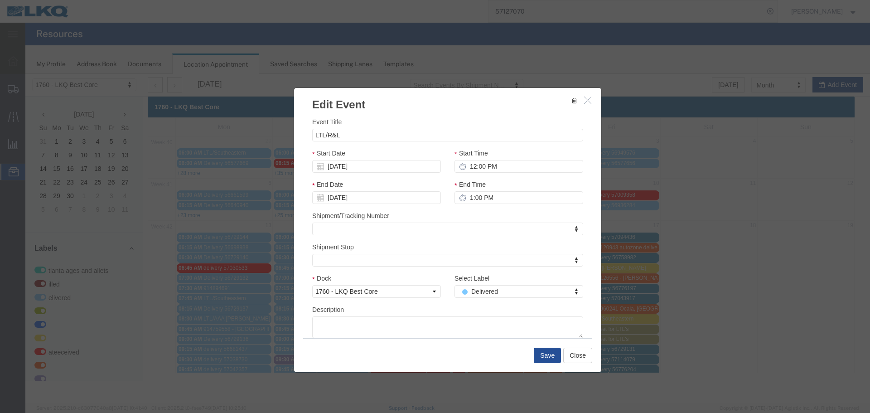
scroll to position [0, 0]
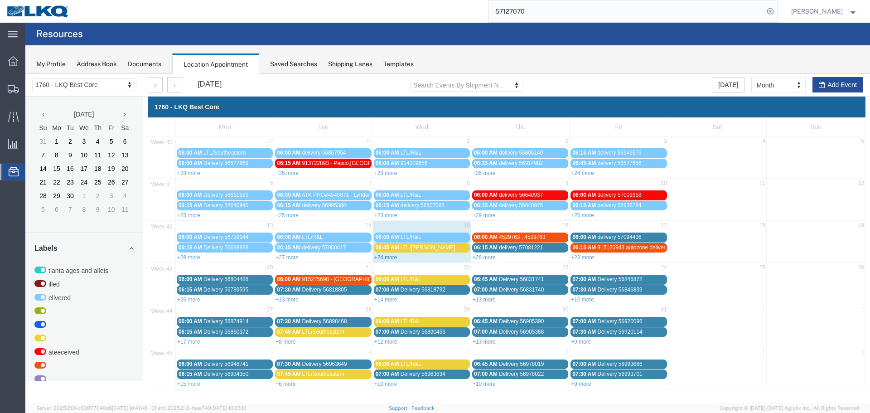
click at [388, 257] on link "+24 more" at bounding box center [385, 257] width 23 height 6
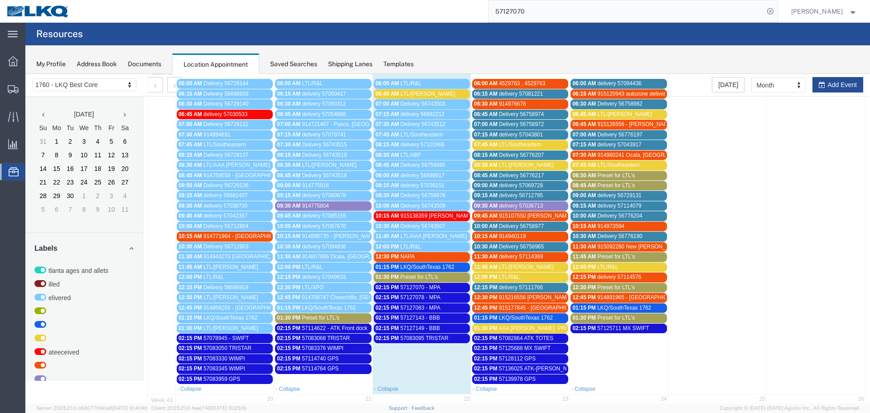
scroll to position [45, 0]
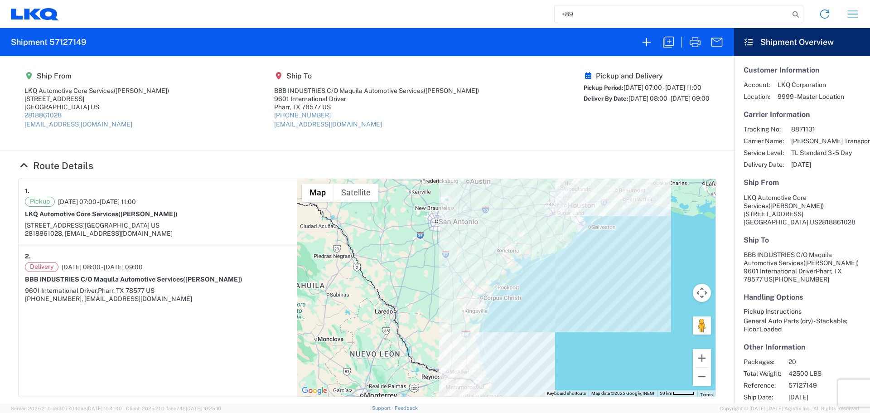
click at [564, 17] on input "+89" at bounding box center [671, 13] width 235 height 17
paste input "57114831"
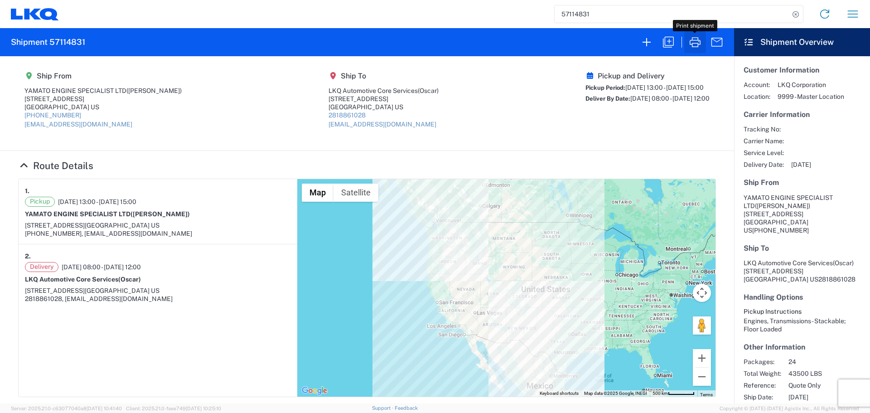
click at [687, 40] on button "button" at bounding box center [695, 42] width 22 height 22
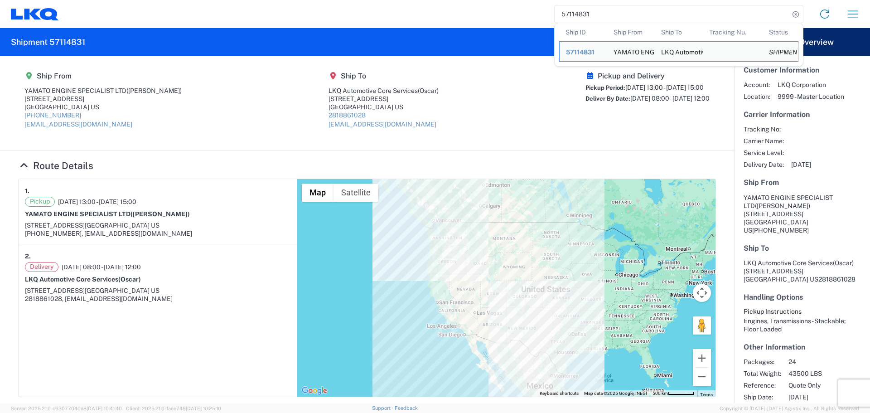
click at [561, 18] on input "57114831" at bounding box center [671, 13] width 235 height 17
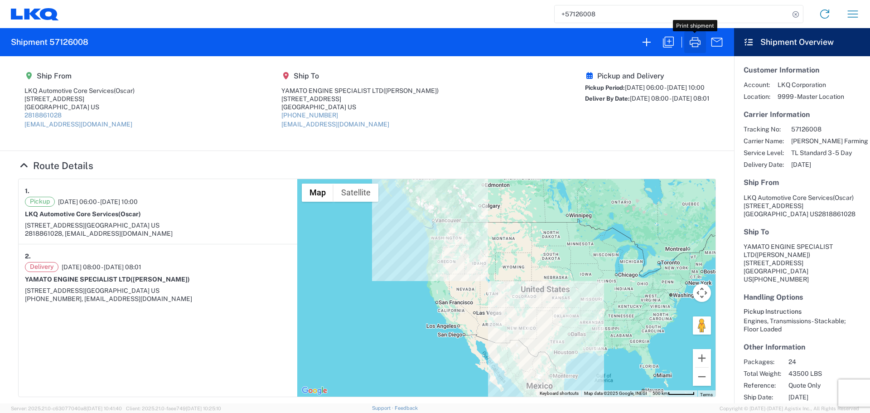
click at [695, 40] on icon "button" at bounding box center [695, 42] width 14 height 14
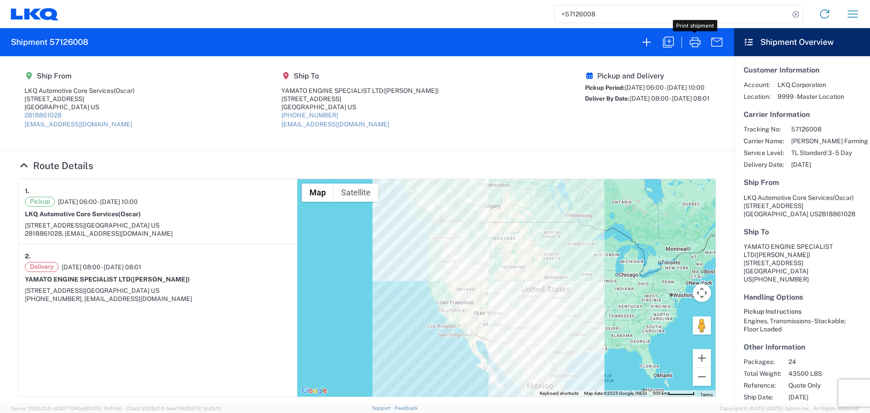
click at [569, 13] on input "+57126008" at bounding box center [671, 13] width 235 height 17
click at [613, 10] on input "57126008" at bounding box center [671, 13] width 235 height 17
click at [696, 46] on icon "button" at bounding box center [695, 42] width 14 height 14
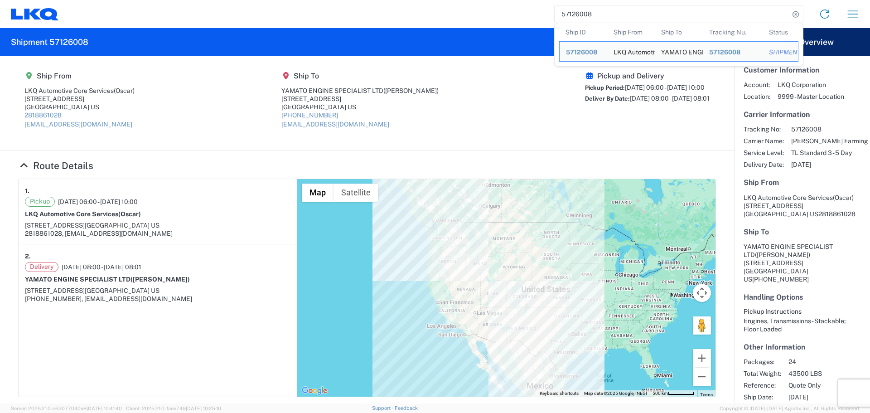
click at [584, 20] on input "57126008" at bounding box center [671, 13] width 235 height 17
paste input "8112"
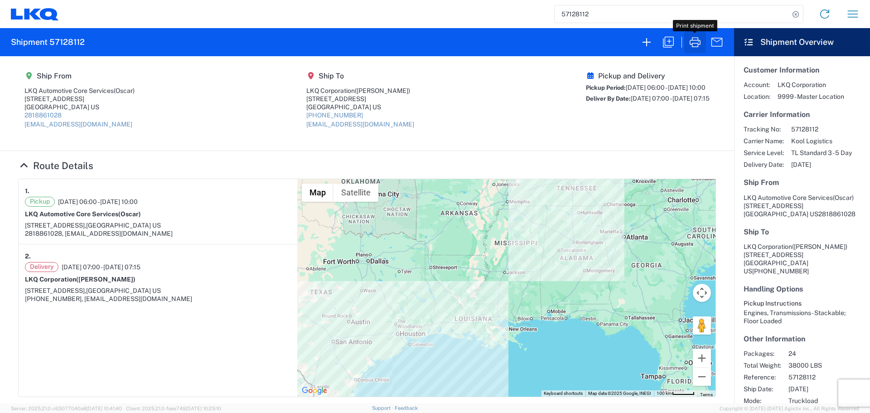
click at [693, 45] on icon "button" at bounding box center [695, 42] width 14 height 14
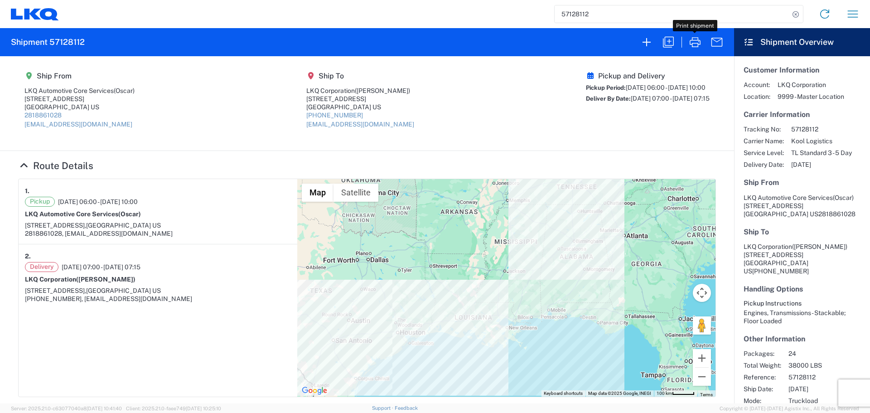
click at [565, 13] on input "57128112" at bounding box center [671, 13] width 235 height 17
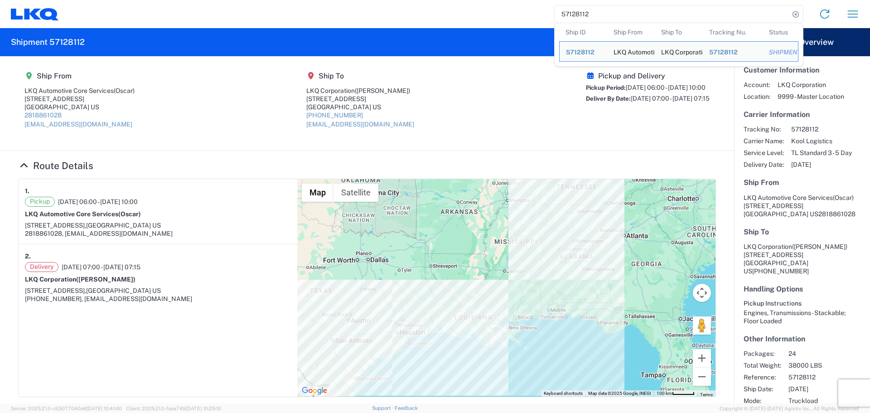
click at [565, 13] on input "57128112" at bounding box center [671, 13] width 235 height 17
paste input "39978"
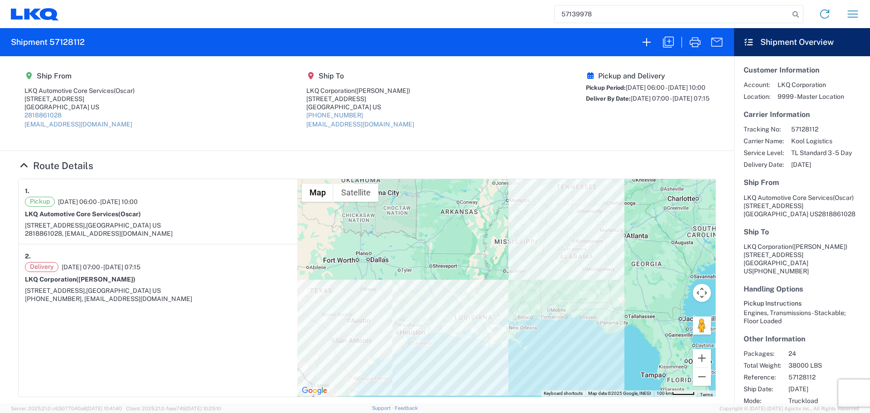
type input "57139978"
click at [699, 45] on icon "button" at bounding box center [695, 42] width 14 height 14
